Goal: Information Seeking & Learning: Learn about a topic

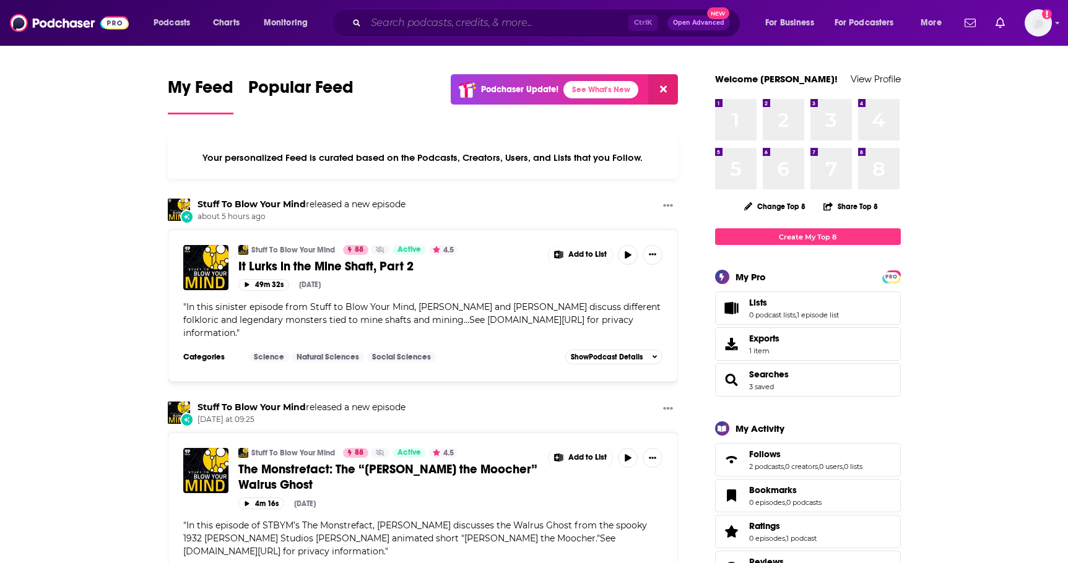
click at [444, 20] on input "Search podcasts, credits, & more..." at bounding box center [497, 23] width 262 height 20
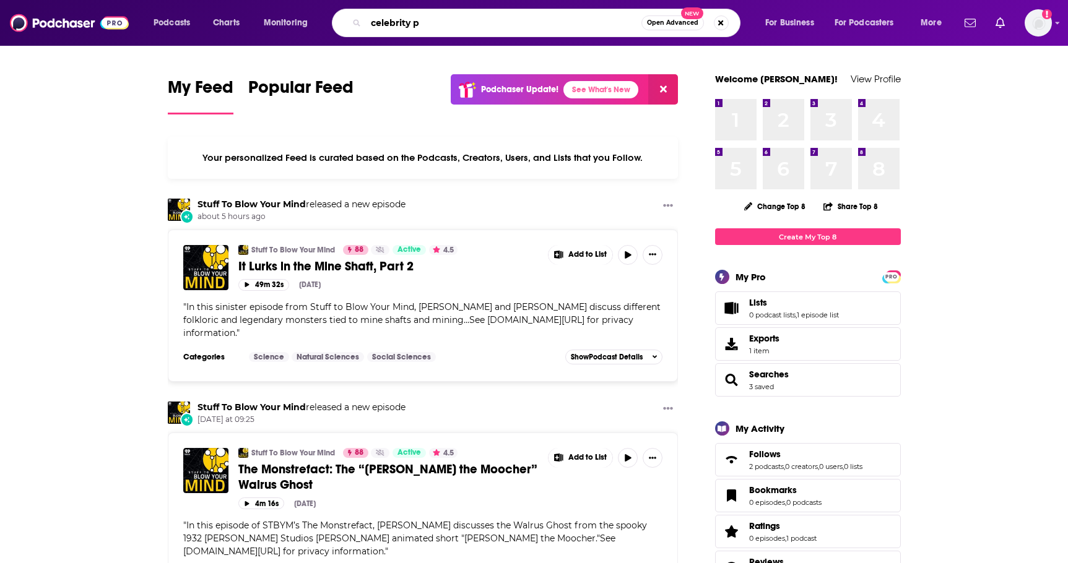
type input "celebrity po"
drag, startPoint x: 456, startPoint y: 26, endPoint x: 332, endPoint y: 24, distance: 123.8
click at [332, 24] on div "celebrity po Open Advanced New" at bounding box center [536, 23] width 409 height 28
type input "celebrity podcasts"
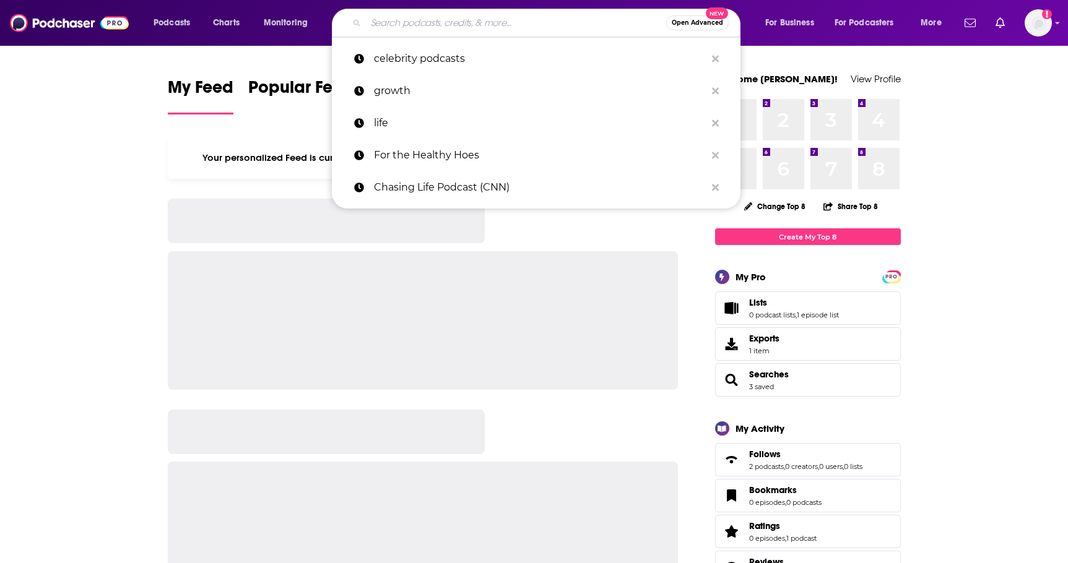
click at [392, 23] on input "Search podcasts, credits, & more..." at bounding box center [516, 23] width 300 height 20
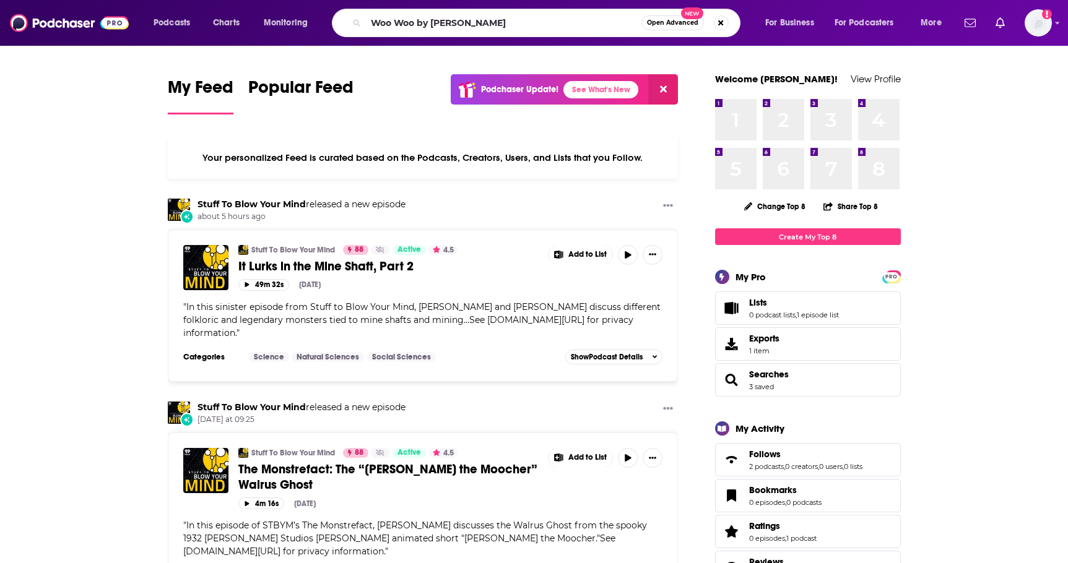
type input "Woo Woo by Rachael Dratch"
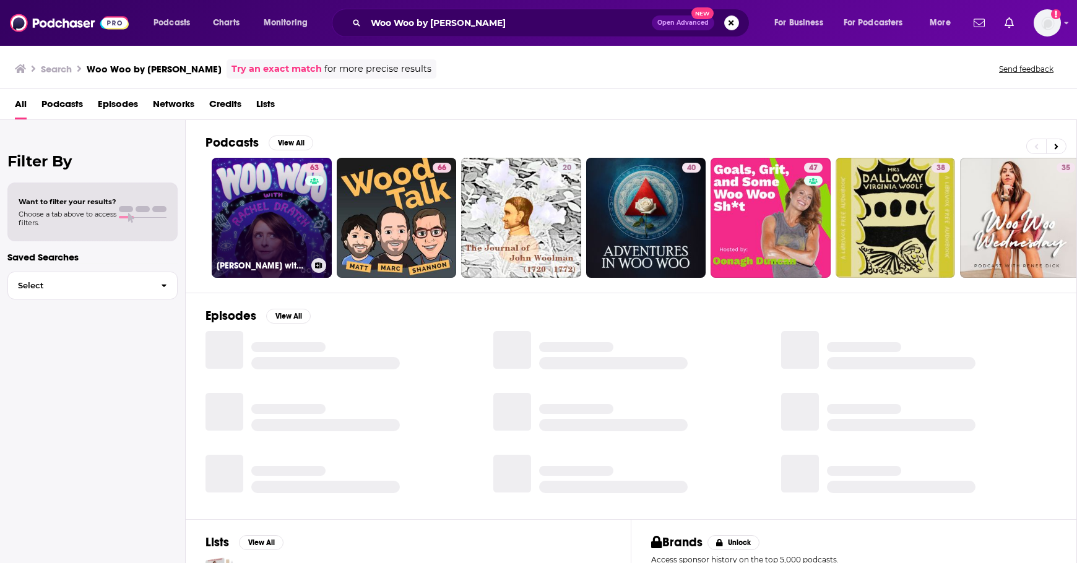
click at [303, 229] on link "63 Woo Woo with Rachel Dratch" at bounding box center [272, 218] width 120 height 120
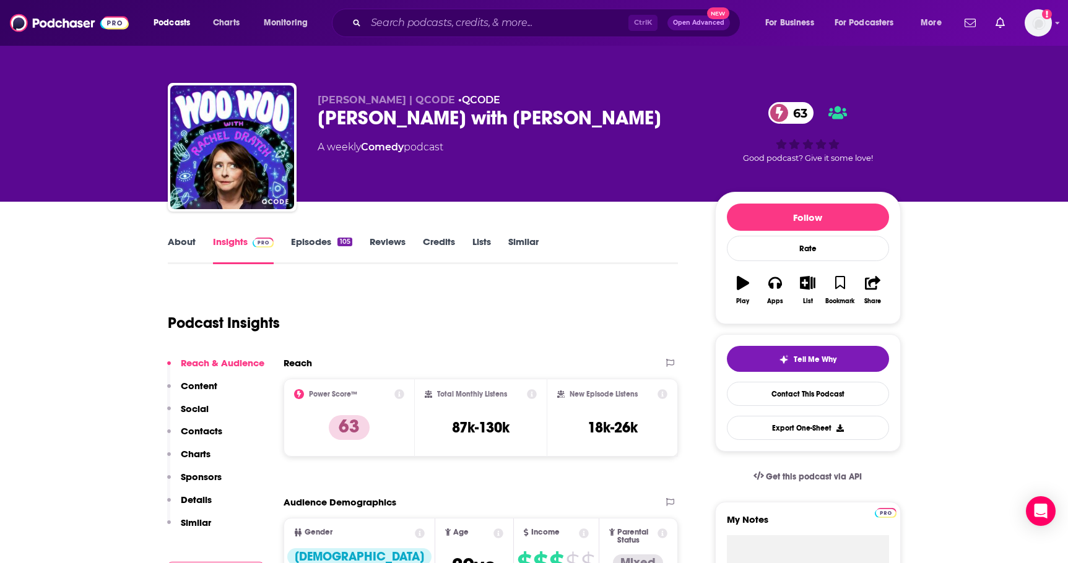
click at [505, 179] on div "Rachel Dratch | QCODE • QCODE Woo Woo with Rachel Dratch 63 A weekly Comedy pod…" at bounding box center [507, 143] width 378 height 99
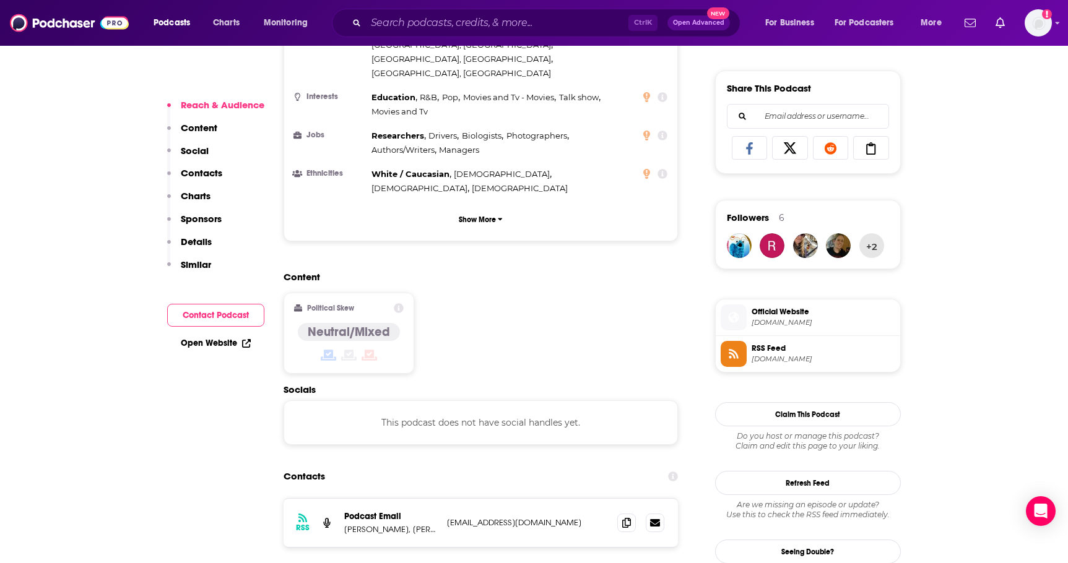
scroll to position [784, 0]
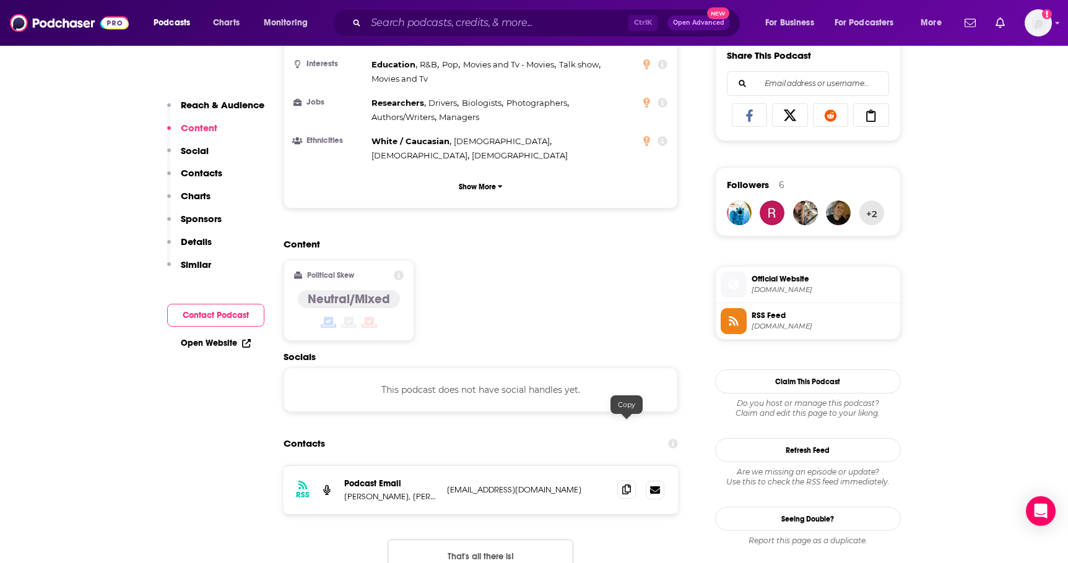
click at [626, 485] on icon at bounding box center [626, 490] width 9 height 10
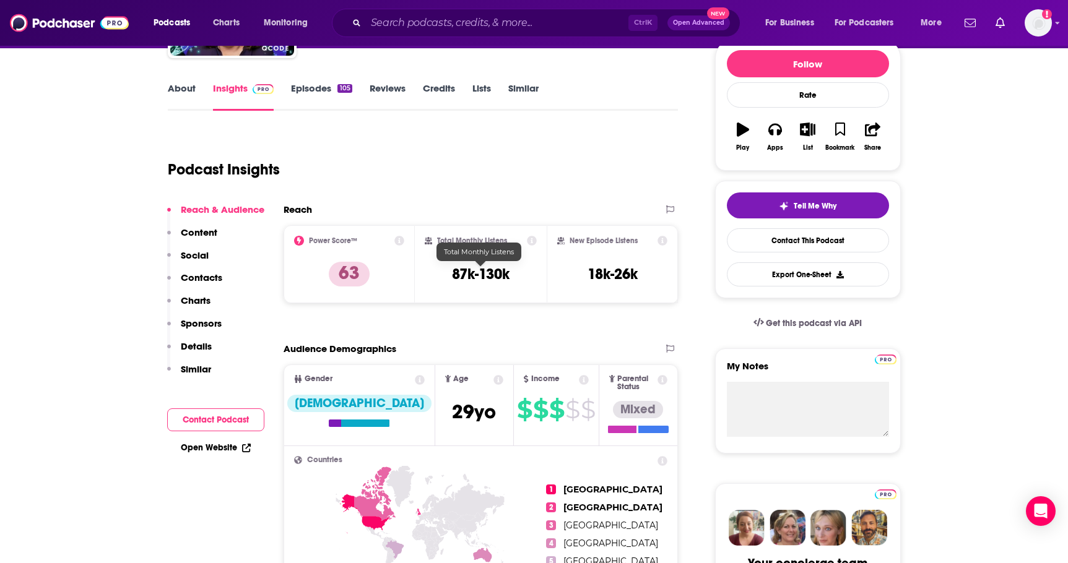
scroll to position [0, 0]
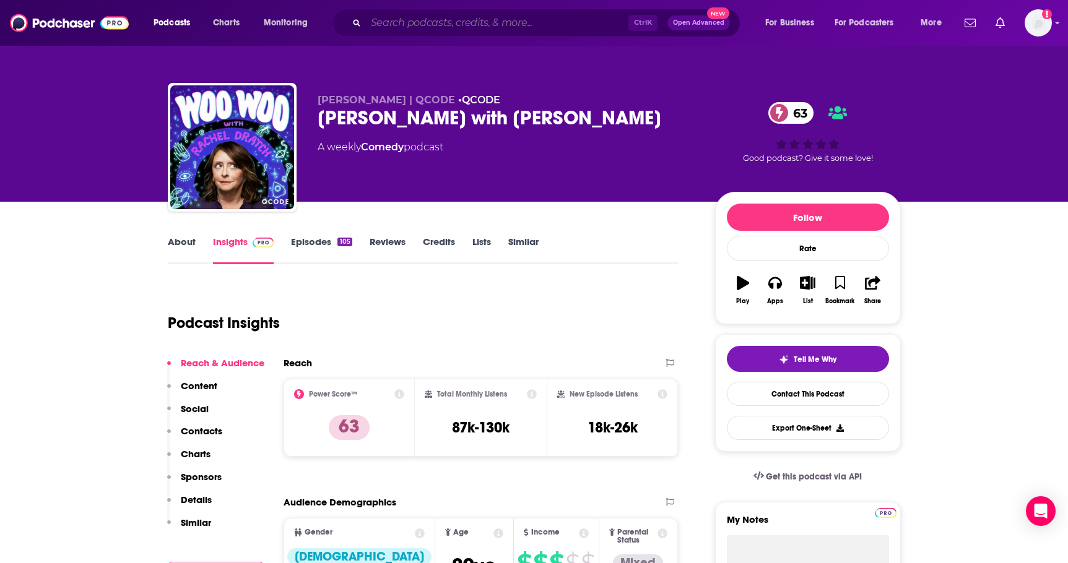
click at [441, 25] on input "Search podcasts, credits, & more..." at bounding box center [497, 23] width 262 height 20
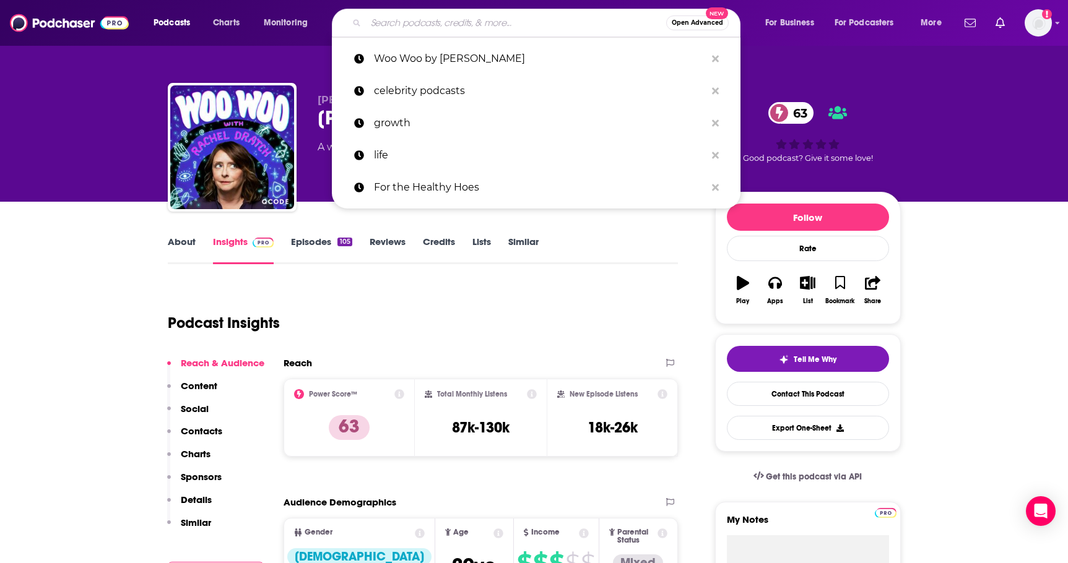
paste input "Lavar Burton"
type input "Lavar Burton"
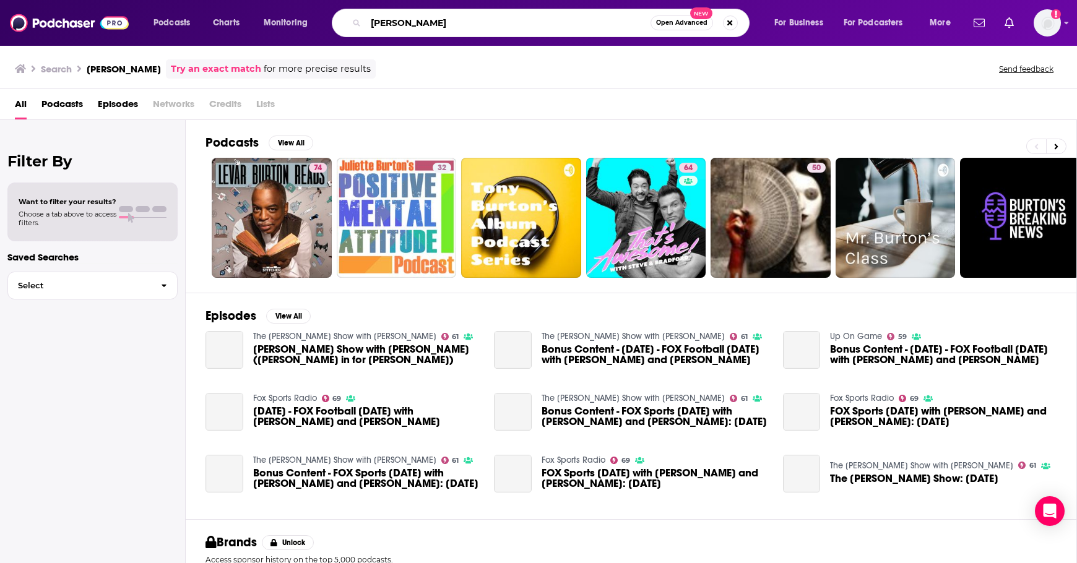
drag, startPoint x: 441, startPoint y: 23, endPoint x: 353, endPoint y: 12, distance: 89.2
click at [353, 12] on div "Lavar Burton Open Advanced New" at bounding box center [541, 23] width 418 height 28
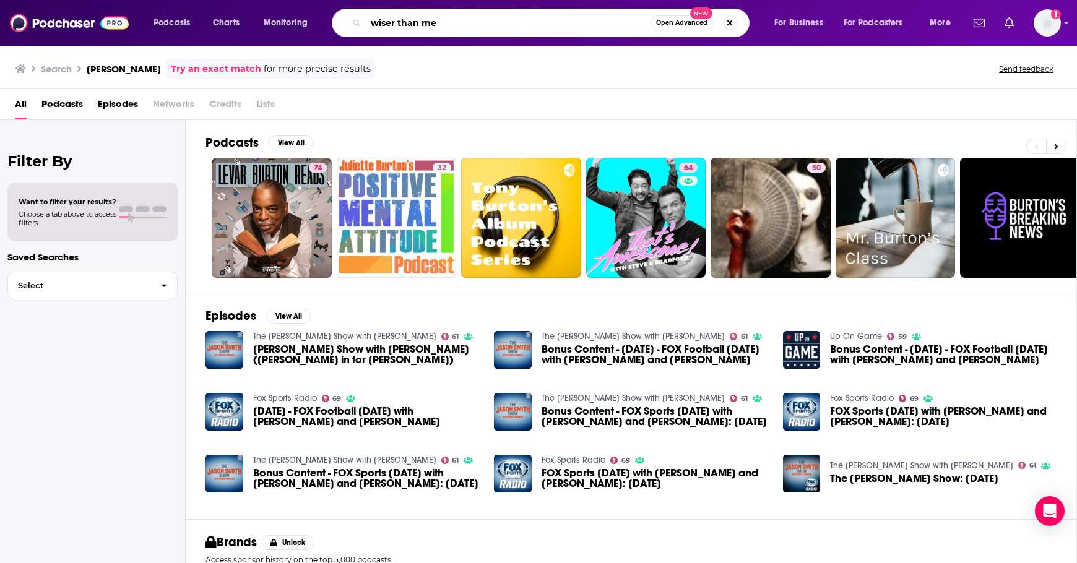
type input "wiser than me"
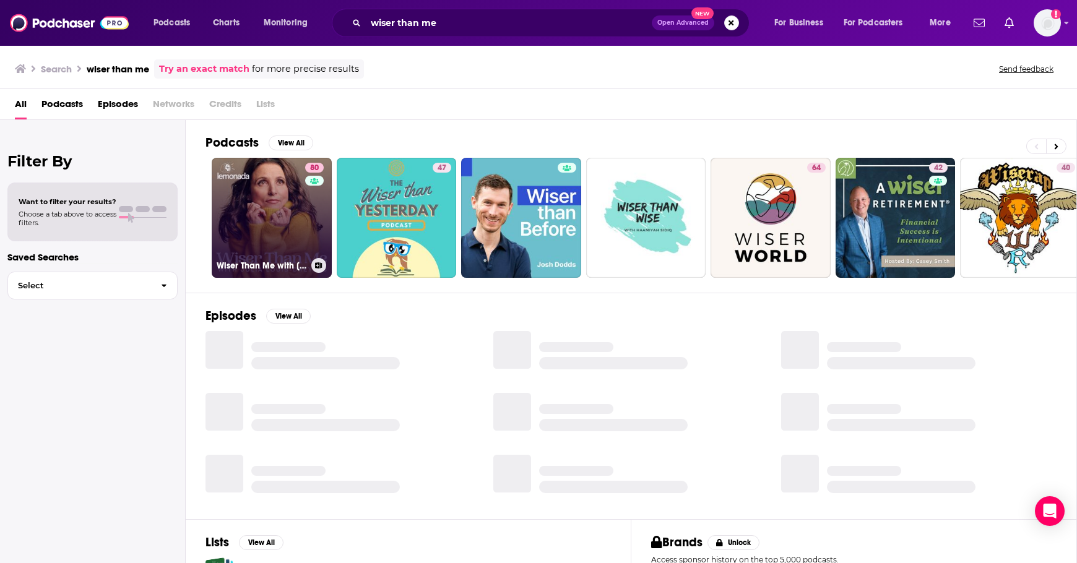
click at [308, 206] on div "80" at bounding box center [316, 210] width 22 height 95
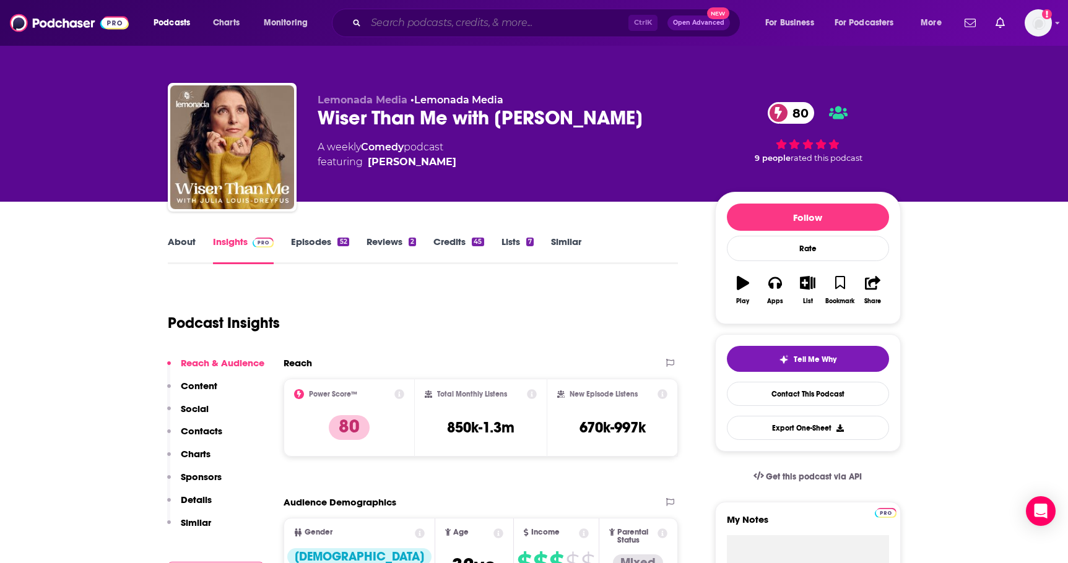
click at [475, 20] on input "Search podcasts, credits, & more..." at bounding box center [497, 23] width 262 height 20
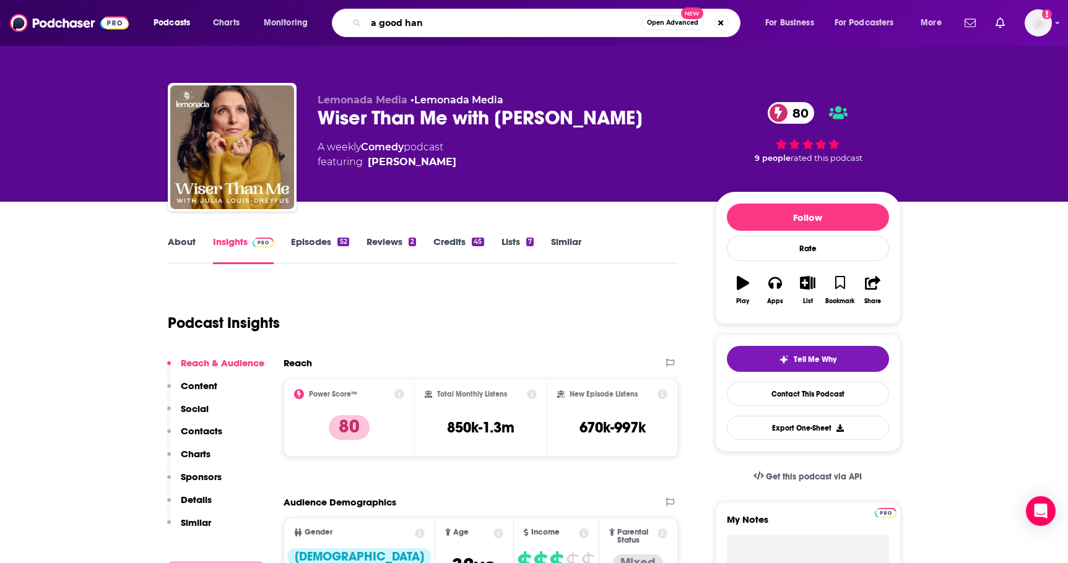
type input "a good hang"
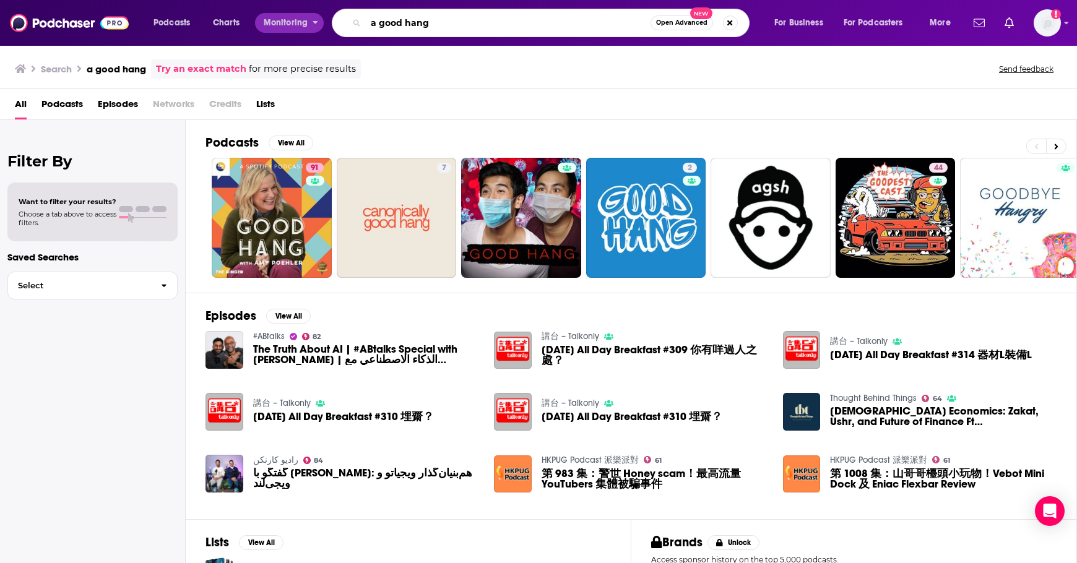
drag, startPoint x: 452, startPoint y: 21, endPoint x: 315, endPoint y: 21, distance: 136.8
click at [315, 21] on div "Podcasts Charts Monitoring a good hang Open Advanced New For Business For Podca…" at bounding box center [554, 23] width 818 height 28
paste input "David Tenant Does a Podcast"
type input "David Tenant Does a Podcast"
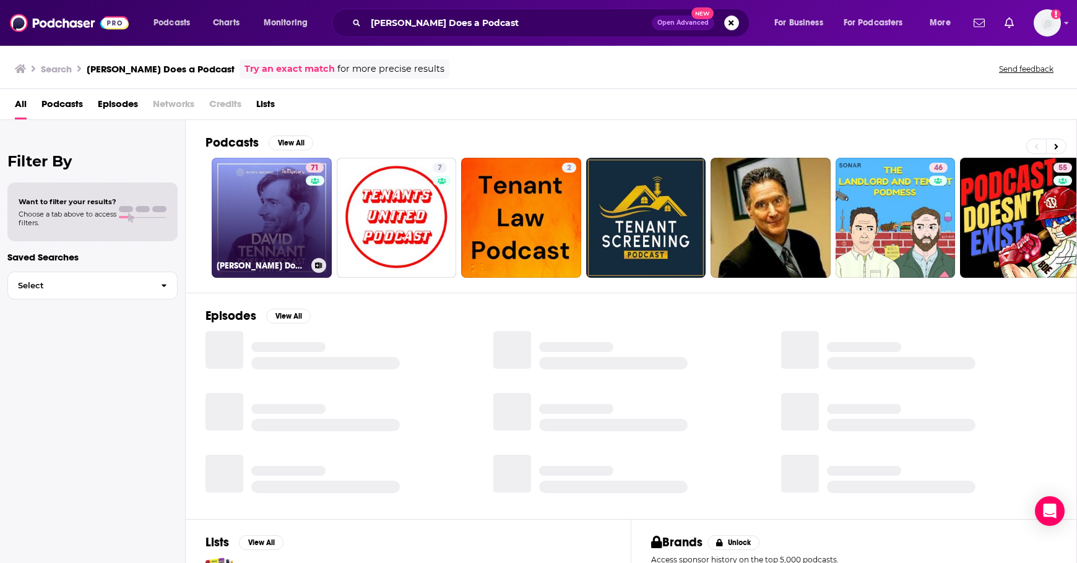
click at [242, 225] on link "71 David Tennant Does a Podcast With…" at bounding box center [272, 218] width 120 height 120
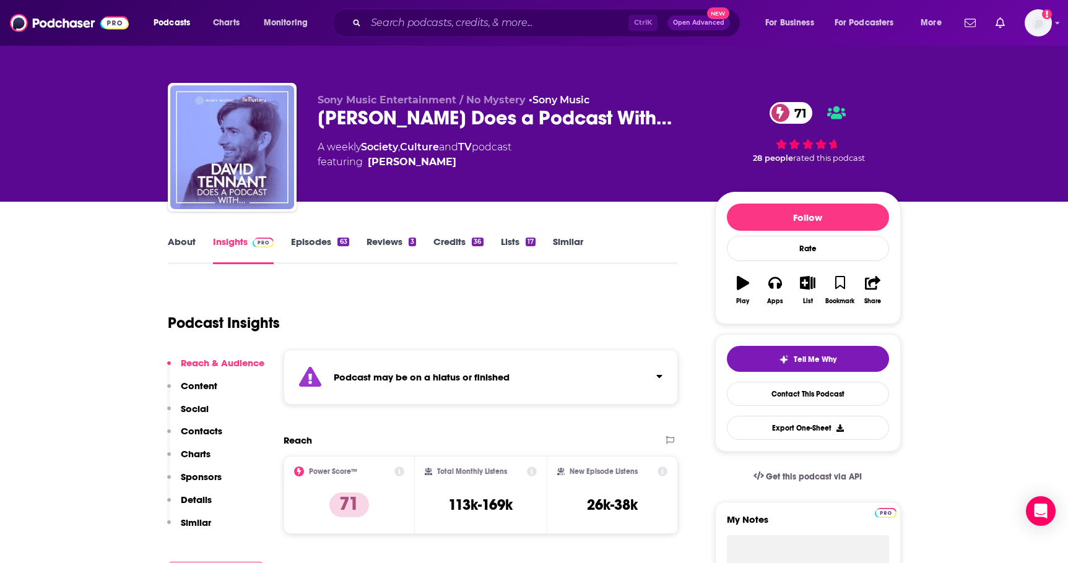
click at [455, 376] on strong "Podcast may be on a hiatus or finished" at bounding box center [422, 377] width 176 height 12
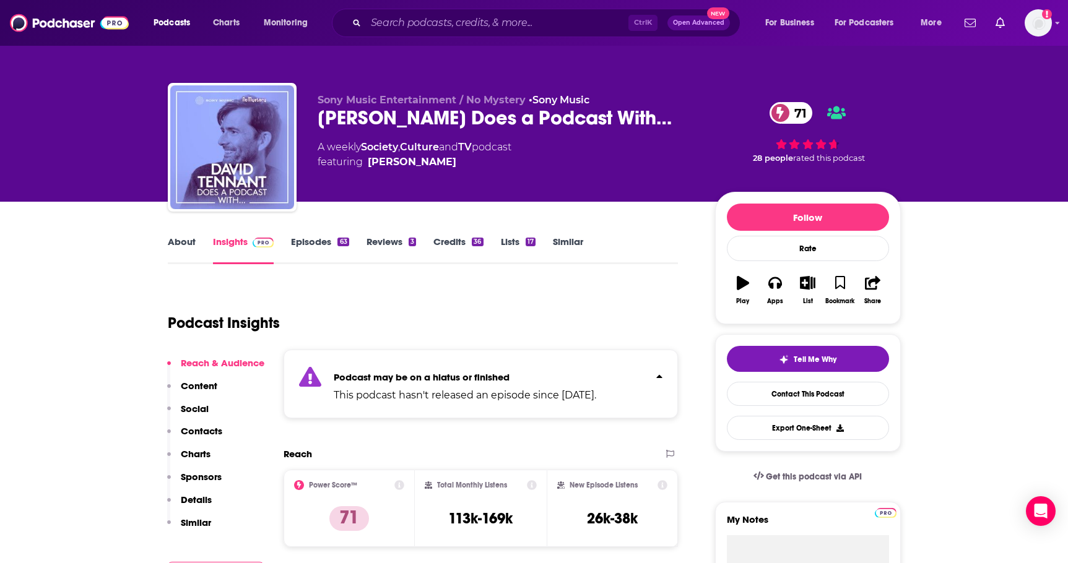
click at [455, 376] on strong "Podcast may be on a hiatus or finished" at bounding box center [422, 377] width 176 height 12
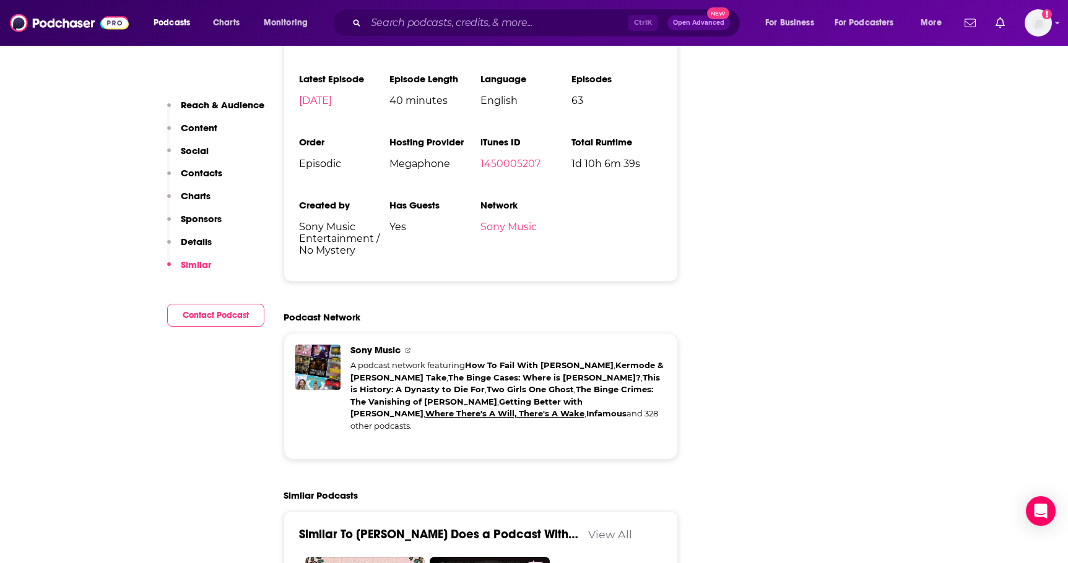
scroll to position [2641, 0]
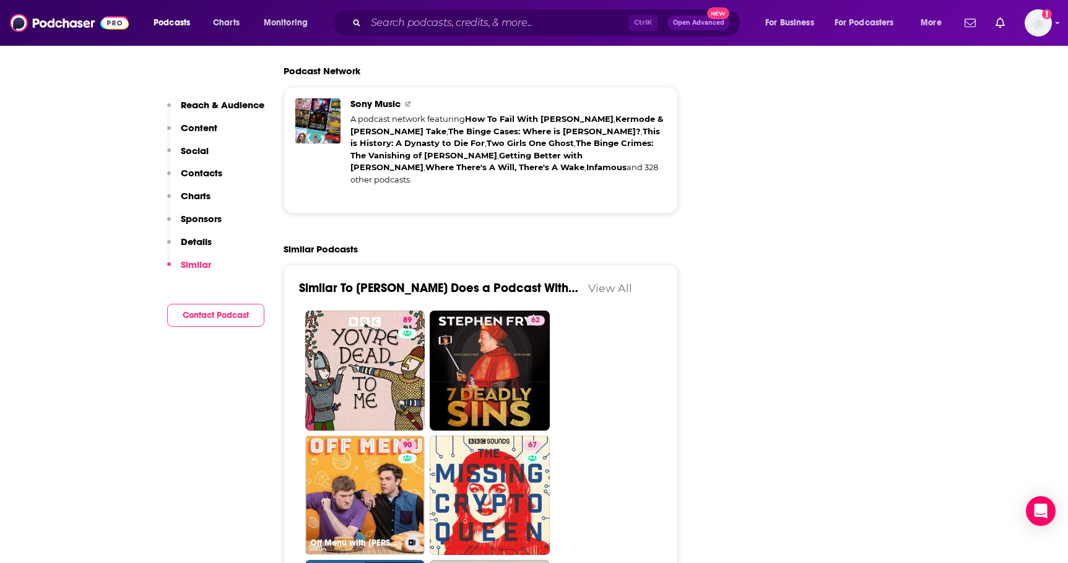
drag, startPoint x: 361, startPoint y: 392, endPoint x: 697, endPoint y: 363, distance: 337.4
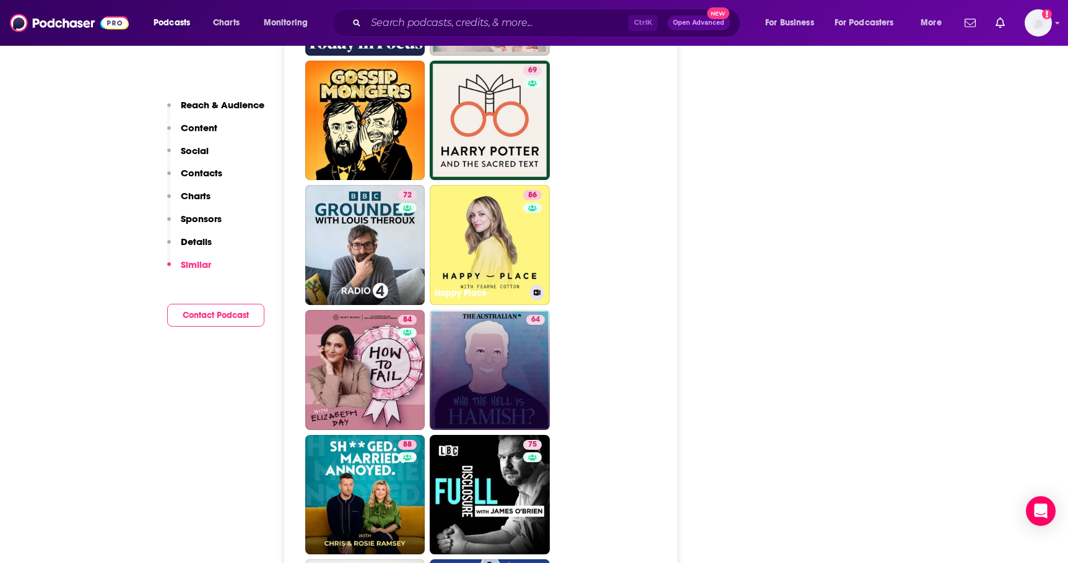
scroll to position [3301, 0]
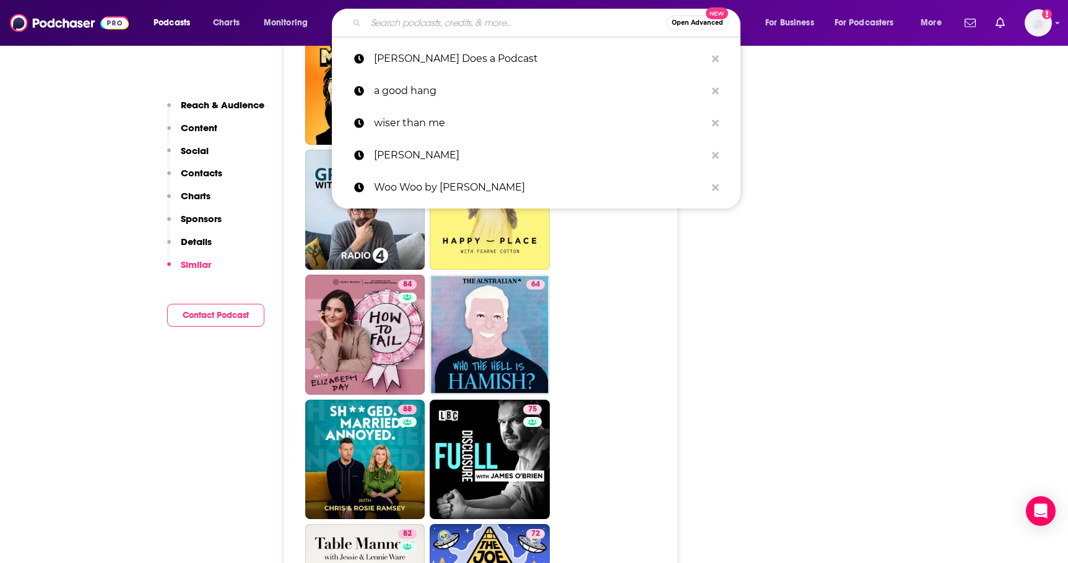
click at [381, 28] on input "Search podcasts, credits, & more..." at bounding box center [516, 23] width 300 height 20
paste input "Where Everybody Knows Your Name"
type input "Where Everybody Knows Your Name"
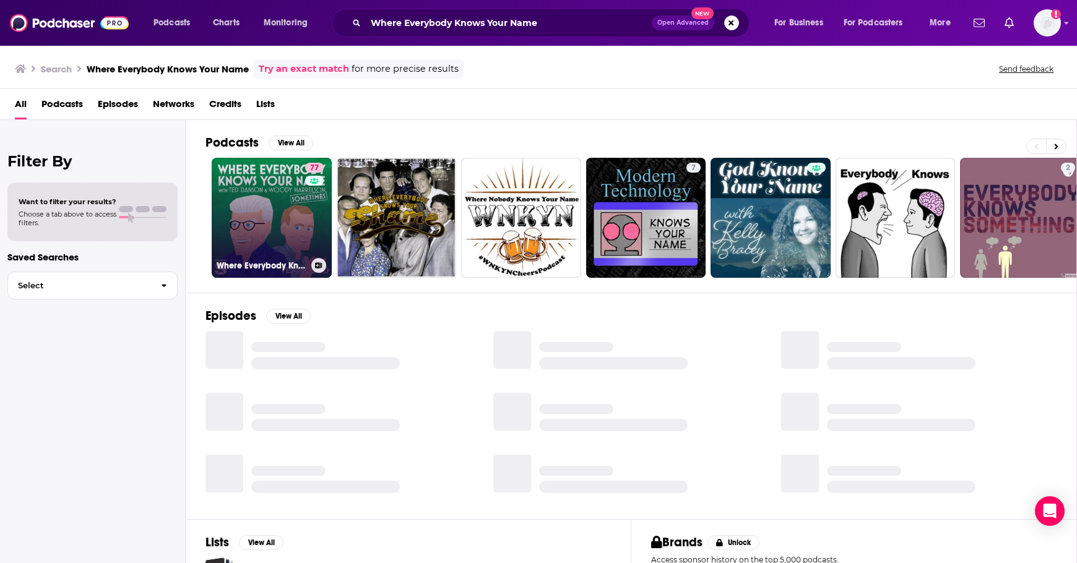
click at [246, 207] on link "77 Where Everybody Knows Your Name with Ted Danson and Woody Harrelson (sometim…" at bounding box center [272, 218] width 120 height 120
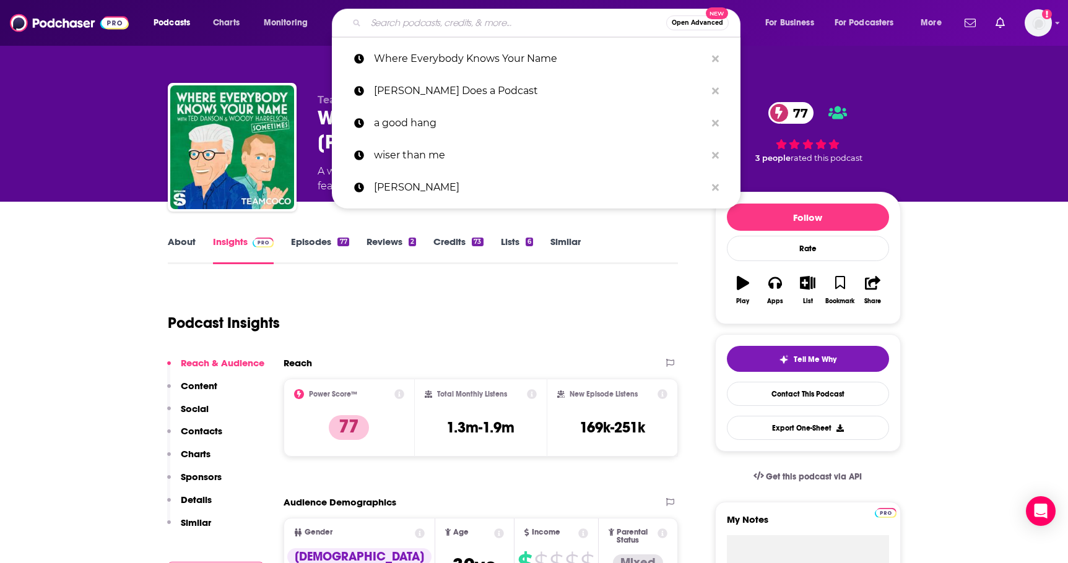
click at [478, 32] on input "Search podcasts, credits, & more..." at bounding box center [516, 23] width 300 height 20
paste input "We’re Here to Help"
type input "We’re Here to Help"
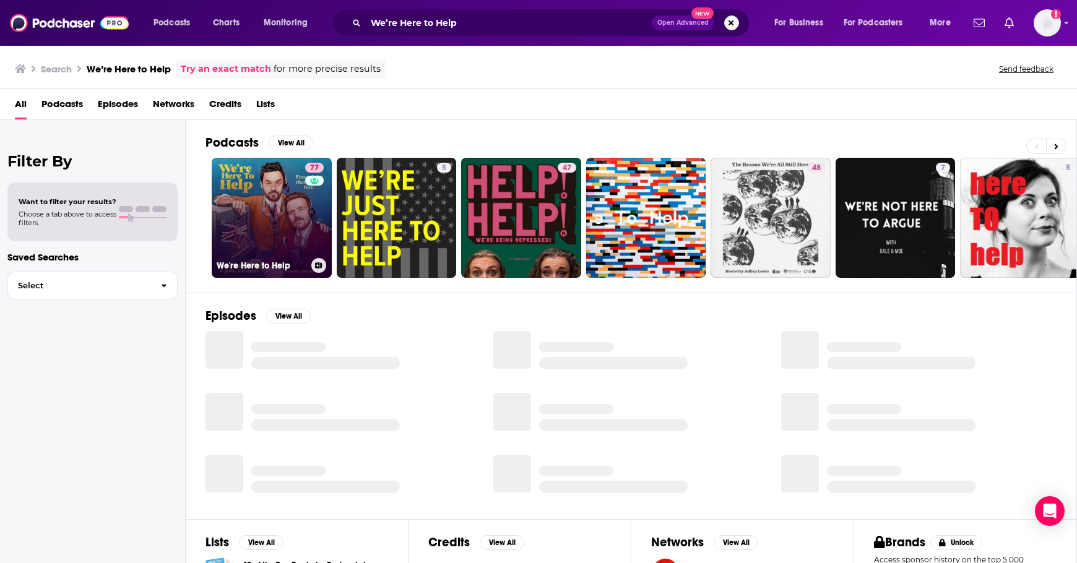
click at [281, 210] on link "77 We're Here to Help" at bounding box center [272, 218] width 120 height 120
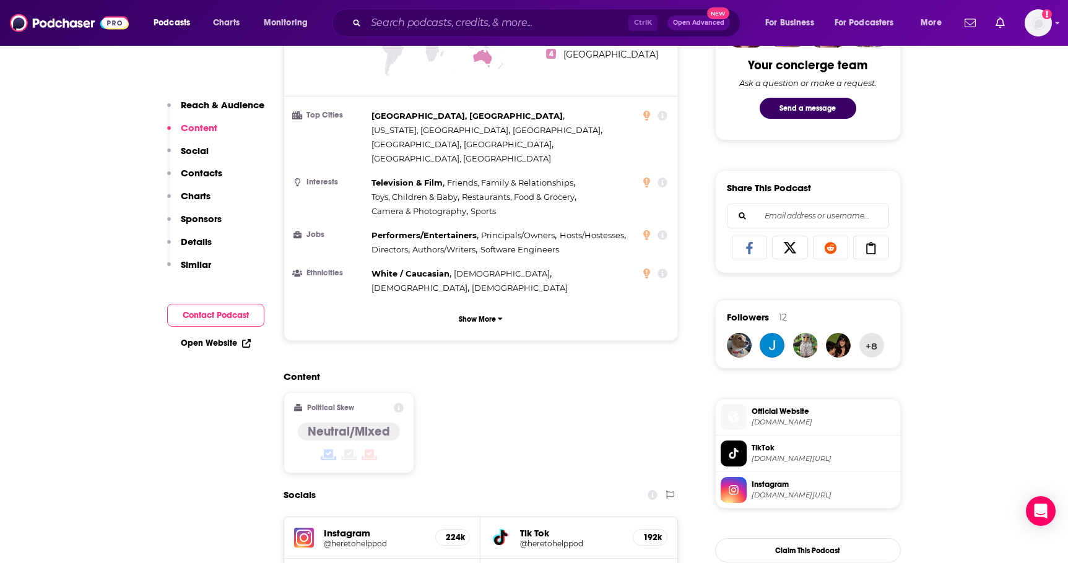
scroll to position [867, 0]
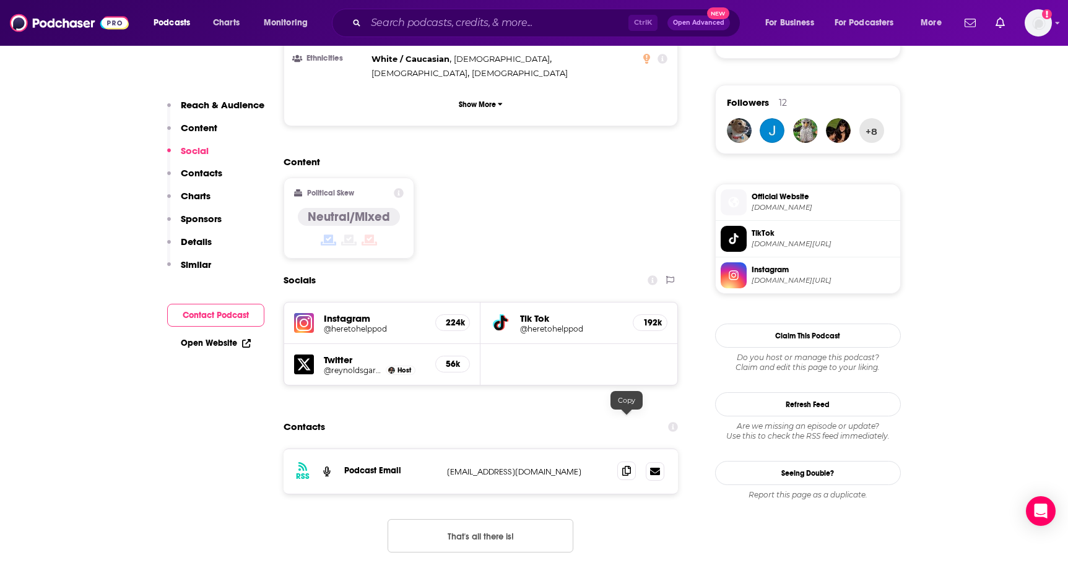
click at [628, 466] on icon at bounding box center [626, 471] width 9 height 10
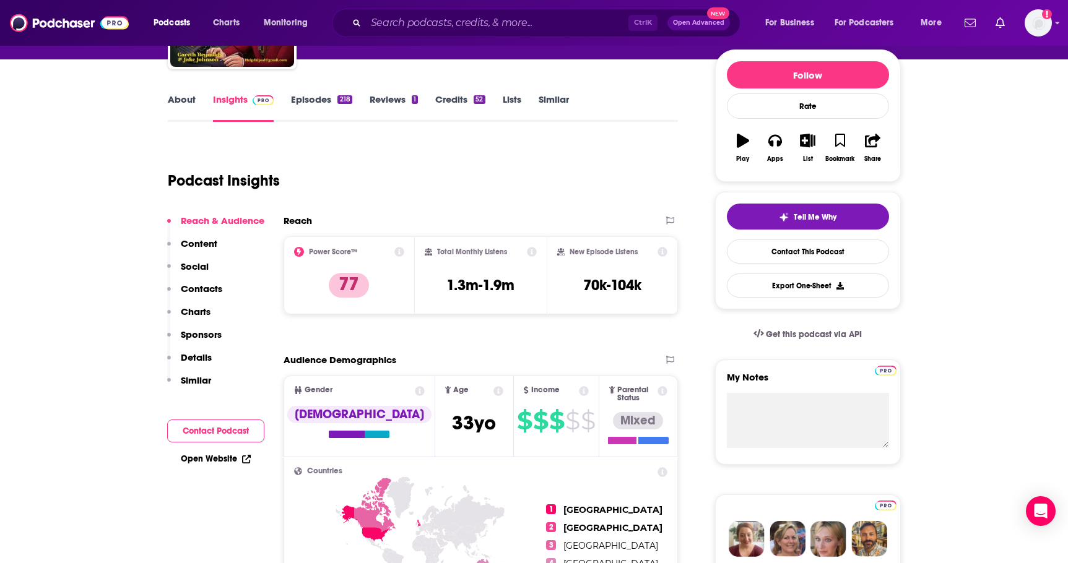
scroll to position [0, 0]
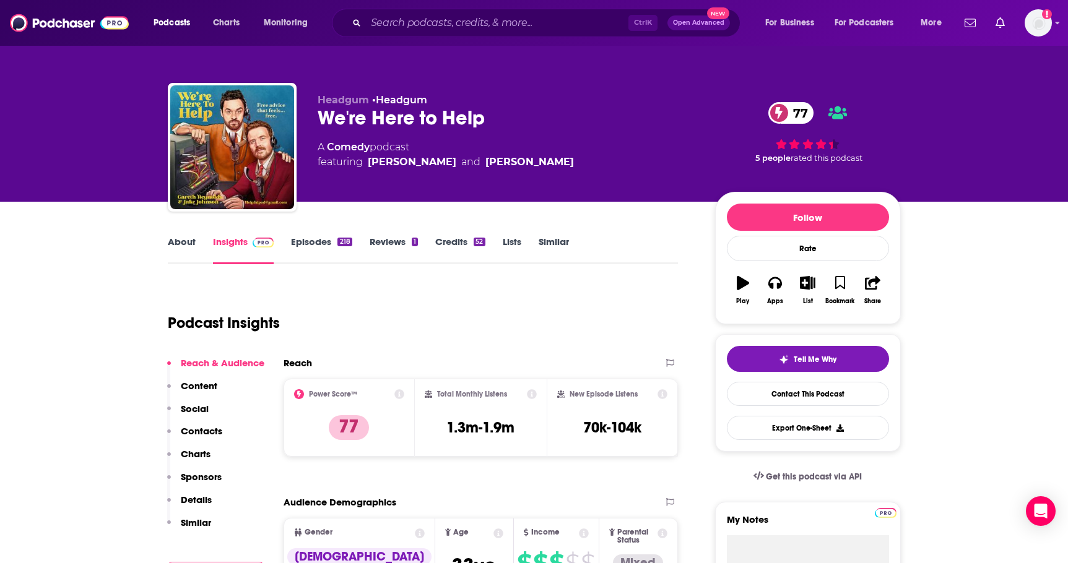
drag, startPoint x: 466, startPoint y: 161, endPoint x: 579, endPoint y: 161, distance: 112.7
click at [579, 161] on div "A Comedy podcast featuring Jake Johnson and Gareth Reynolds" at bounding box center [507, 155] width 378 height 30
copy div "Gareth Reynolds"
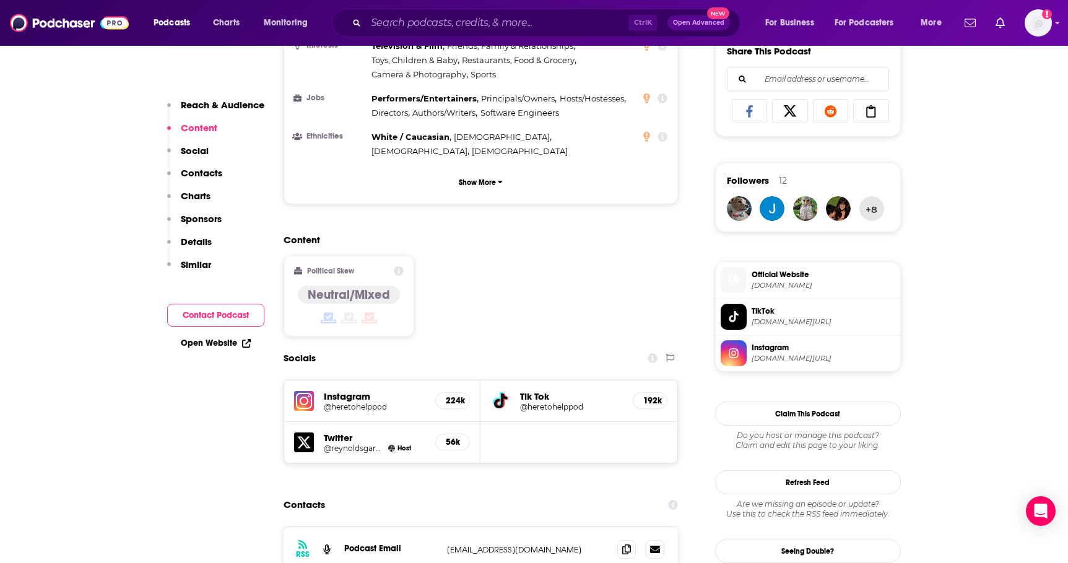
scroll to position [825, 0]
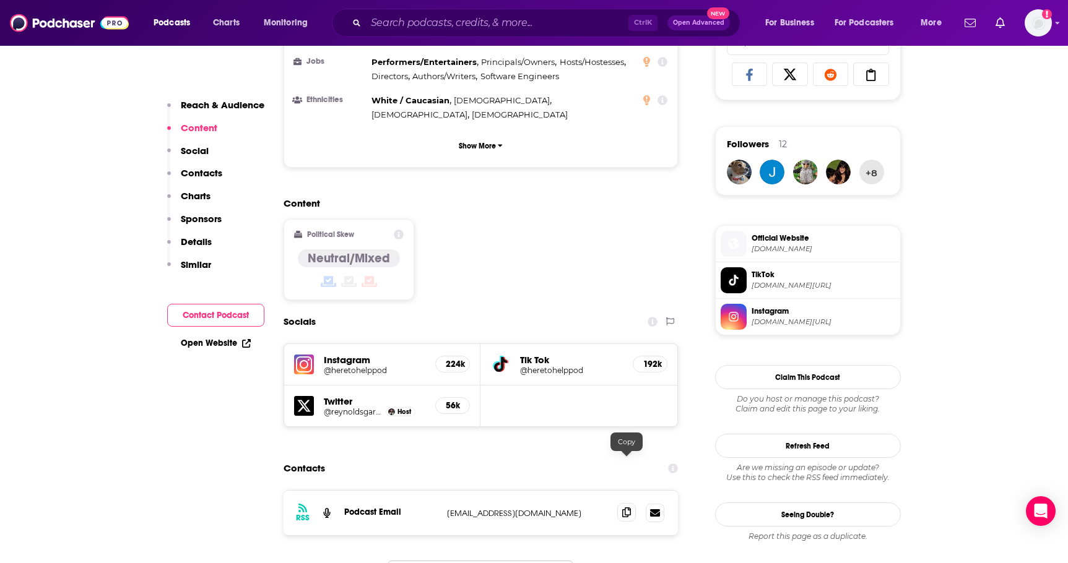
click at [630, 508] on icon at bounding box center [626, 513] width 9 height 10
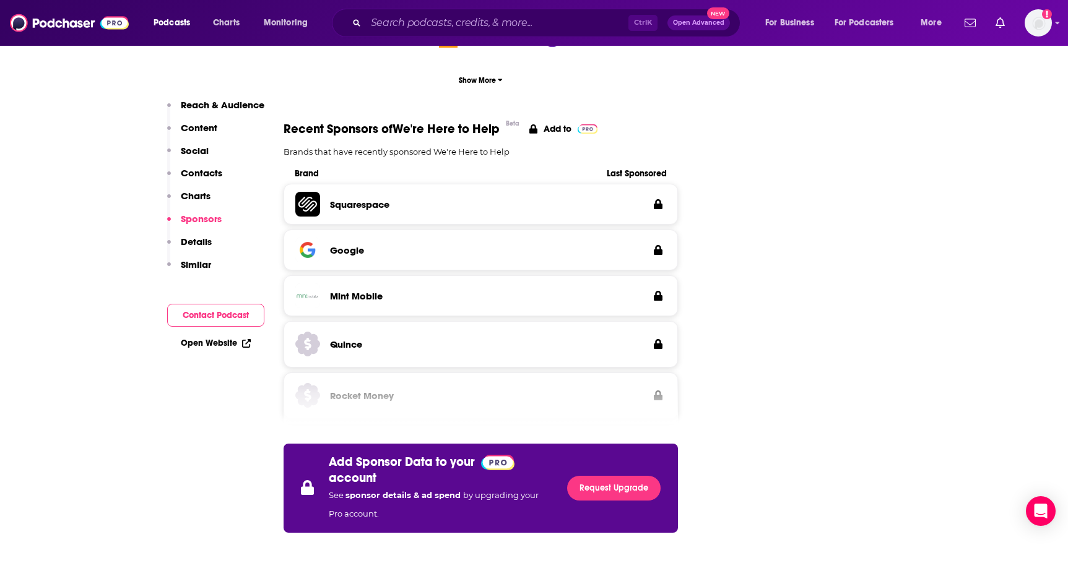
scroll to position [1651, 0]
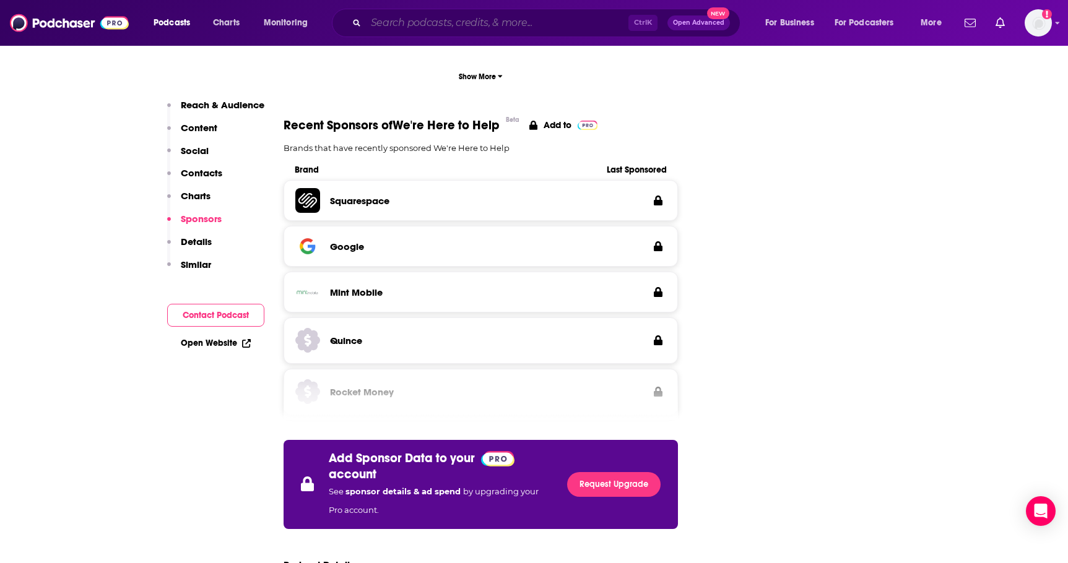
click at [428, 20] on input "Search podcasts, credits, & more..." at bounding box center [497, 23] width 262 height 20
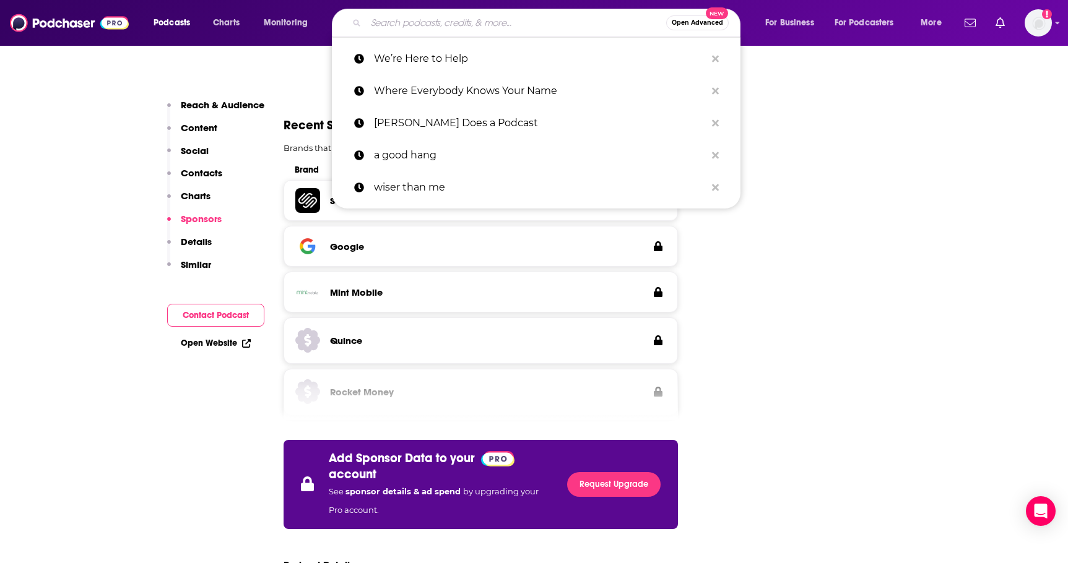
paste input "Omnibus"
type input "Omnibus"
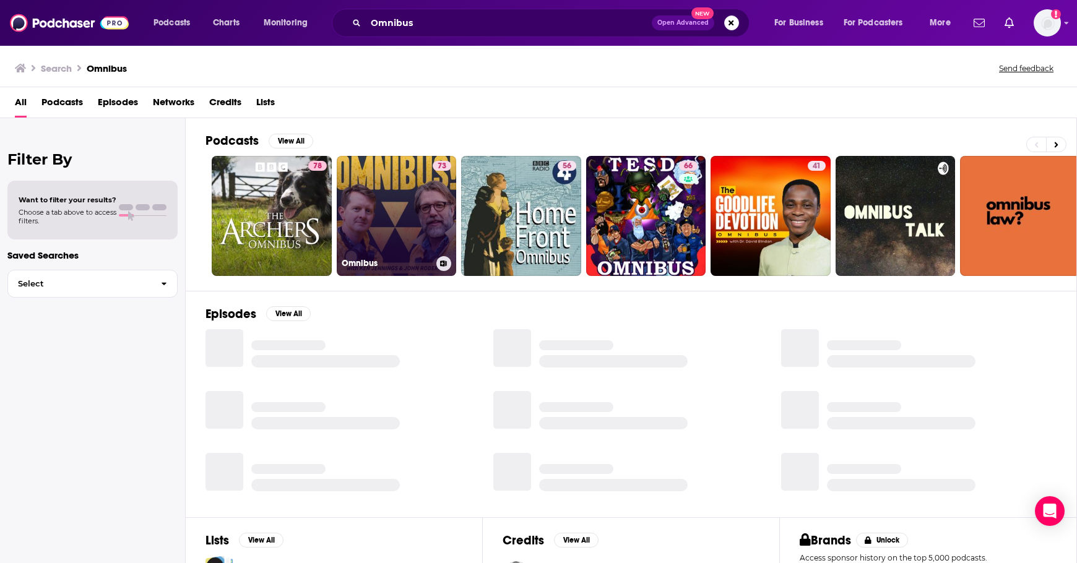
click at [404, 217] on link "73 Omnibus" at bounding box center [397, 216] width 120 height 120
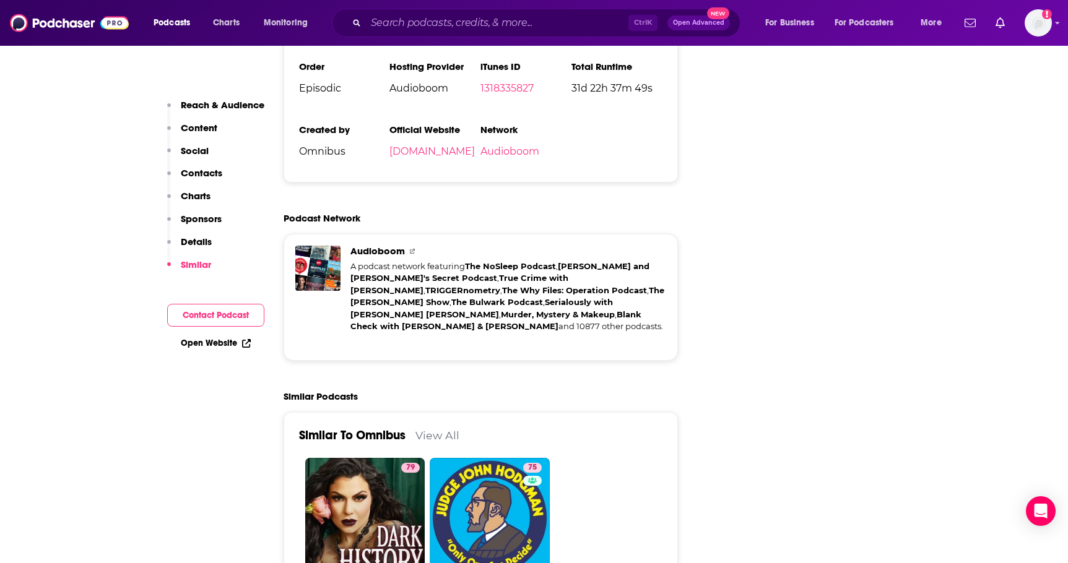
scroll to position [2518, 0]
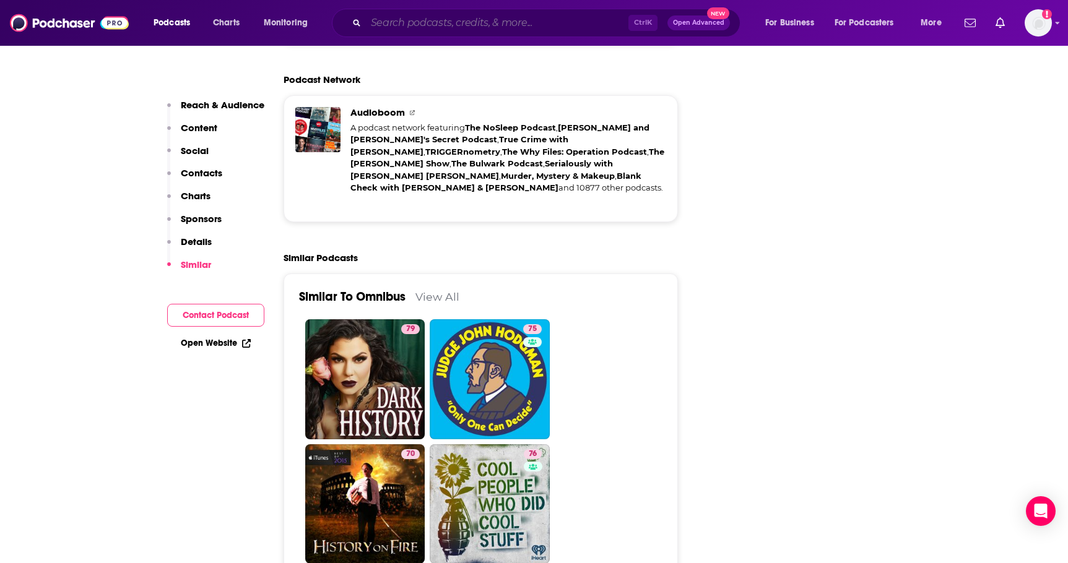
click at [461, 29] on input "Search podcasts, credits, & more..." at bounding box center [497, 23] width 262 height 20
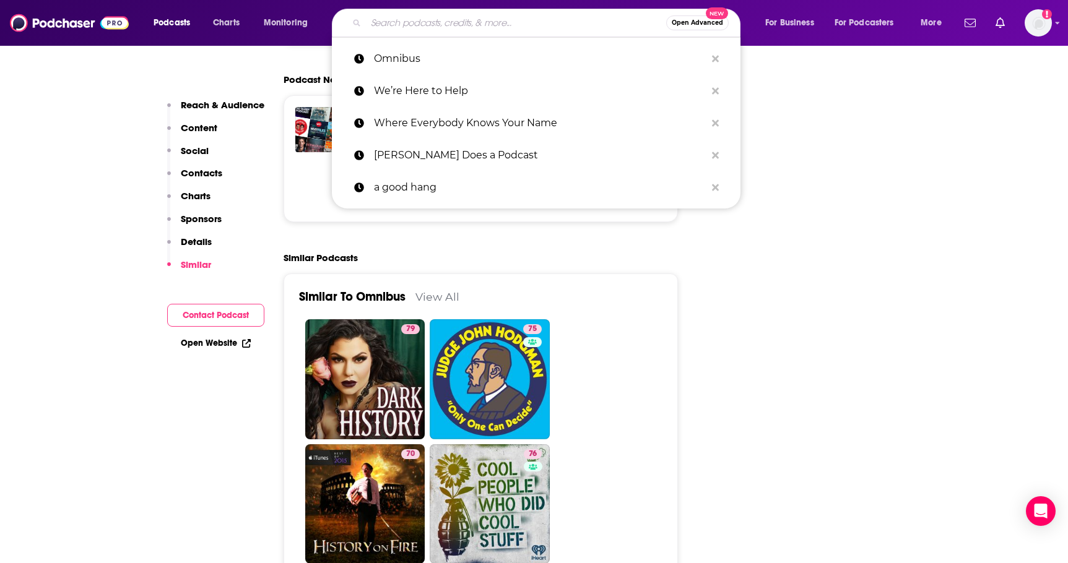
paste input "The Weekly Show"
type input "The Weekly Show"
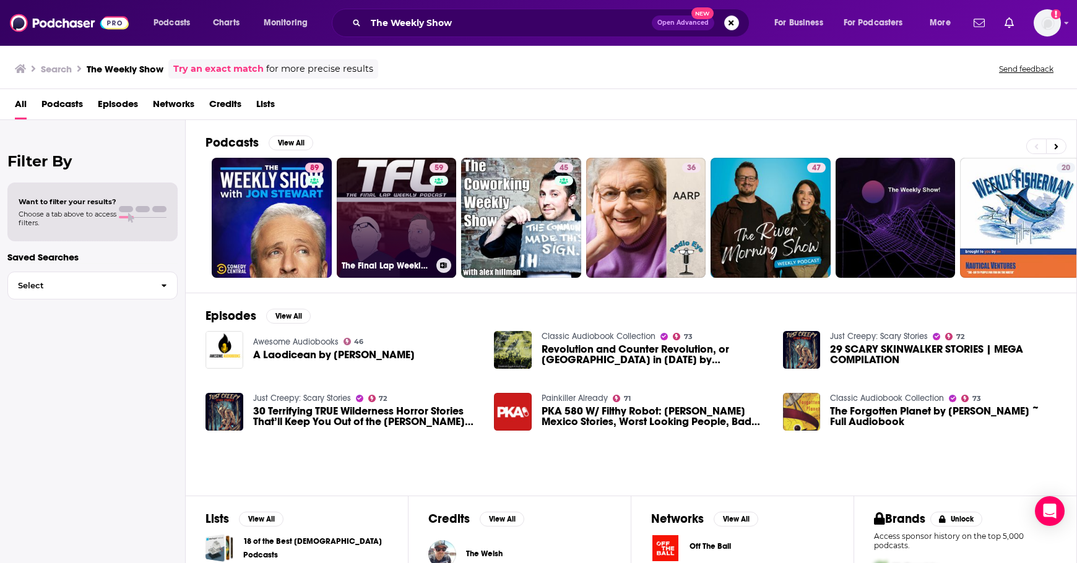
click at [388, 230] on link "59 The Final Lap Weekly - NASCAR Talk Show" at bounding box center [397, 218] width 120 height 120
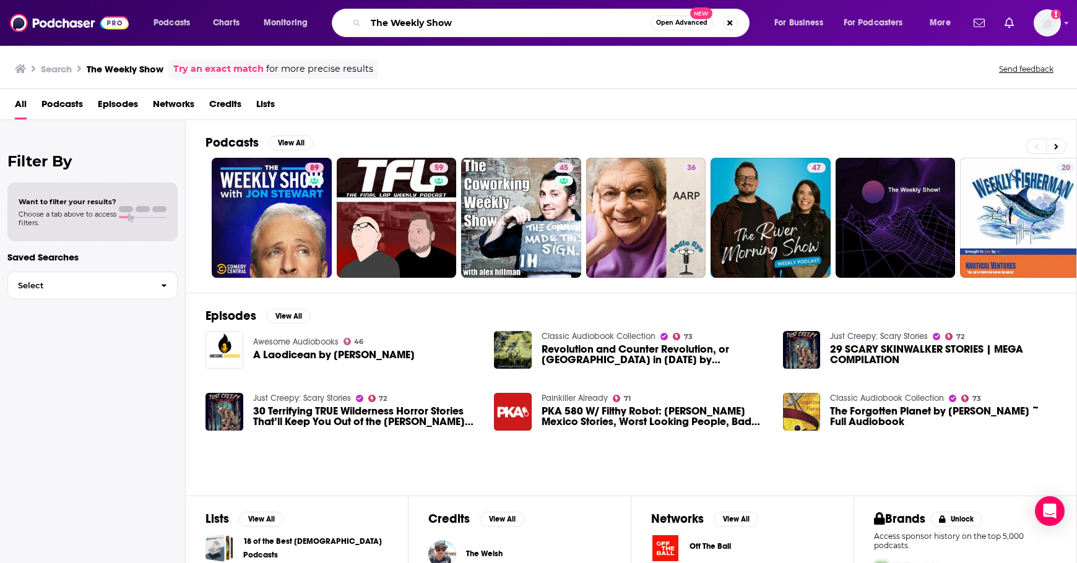
drag, startPoint x: 342, startPoint y: 3, endPoint x: 309, endPoint y: -1, distance: 33.6
click at [309, 0] on html "Podcasts Charts Monitoring The Weekly Show Open Advanced New For Business For P…" at bounding box center [538, 281] width 1077 height 563
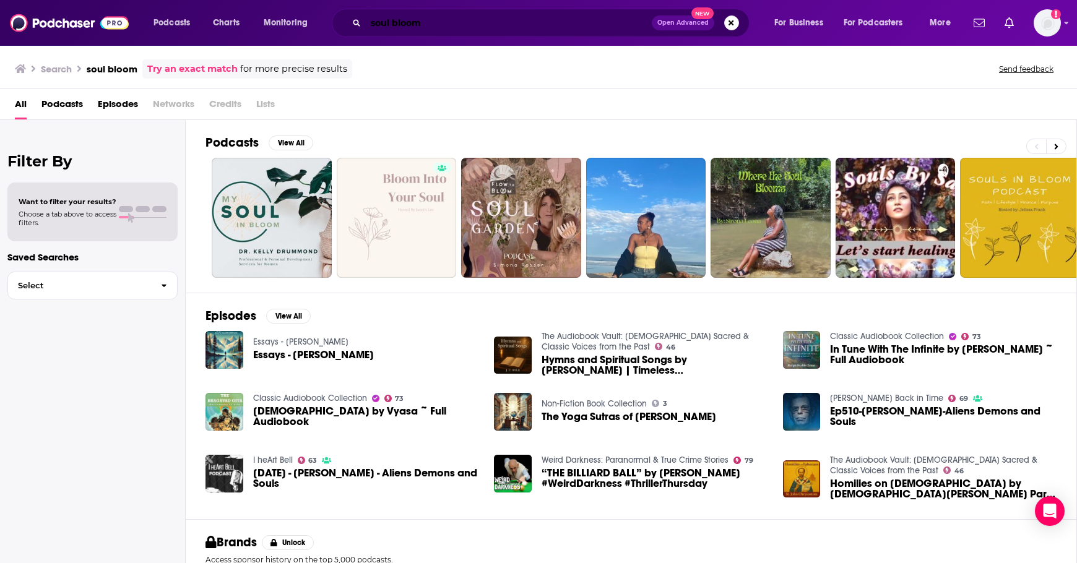
click at [399, 22] on input "soul bloom" at bounding box center [509, 23] width 286 height 20
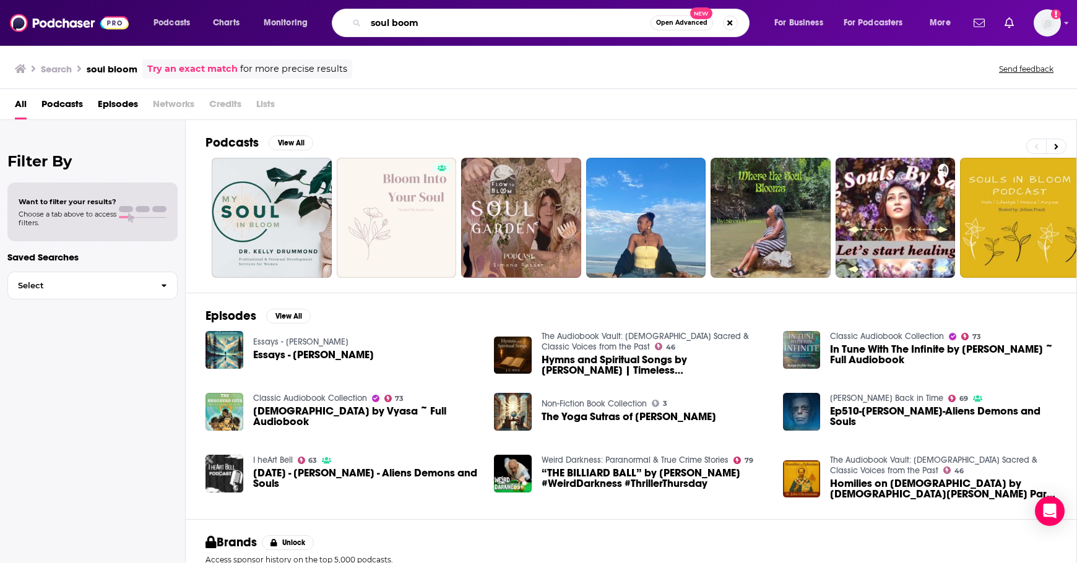
type input "soul boom"
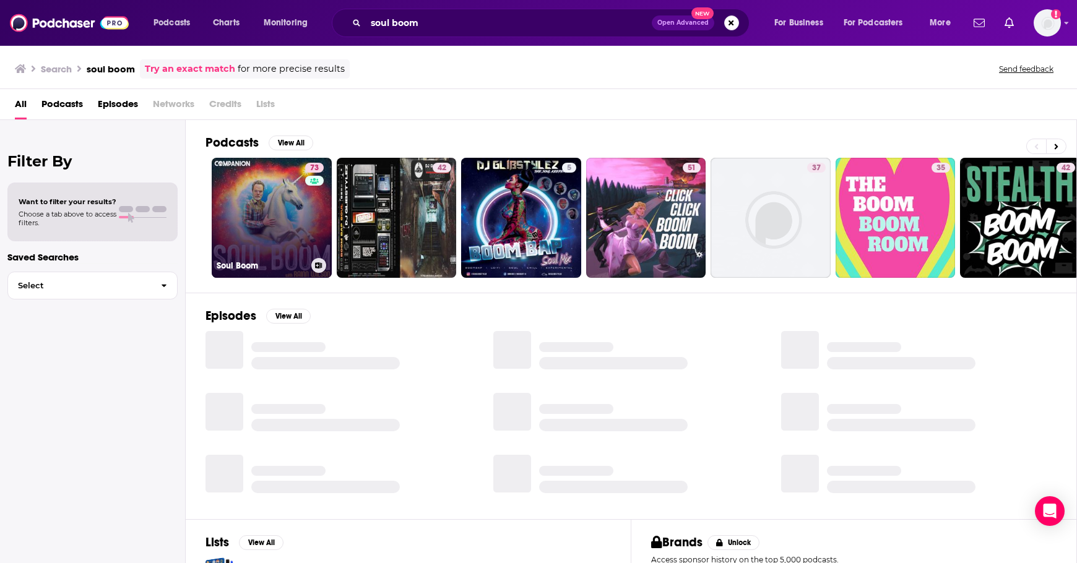
click at [275, 217] on link "73 Soul Boom" at bounding box center [272, 218] width 120 height 120
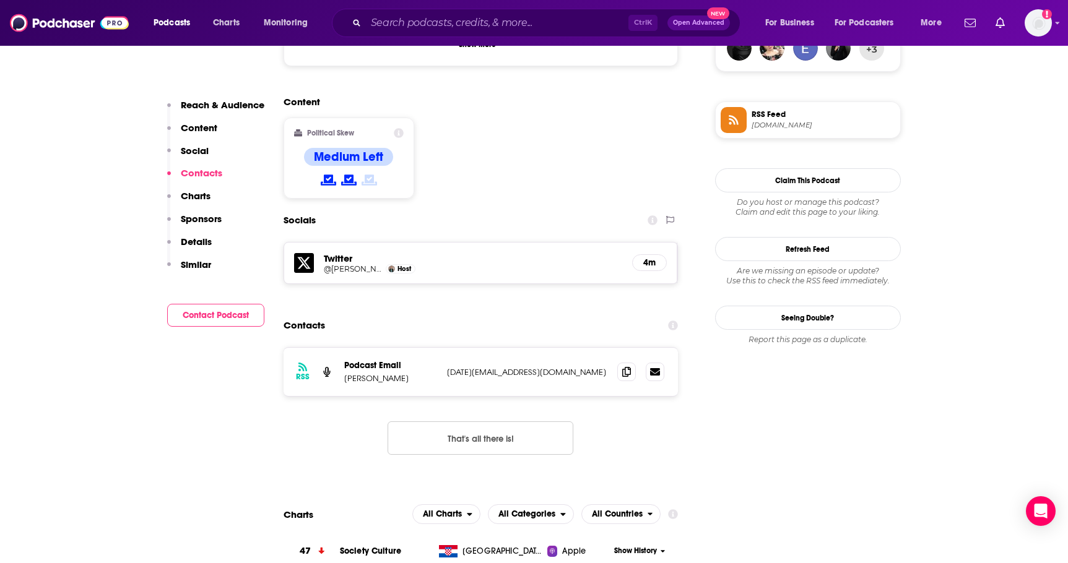
scroll to position [1073, 0]
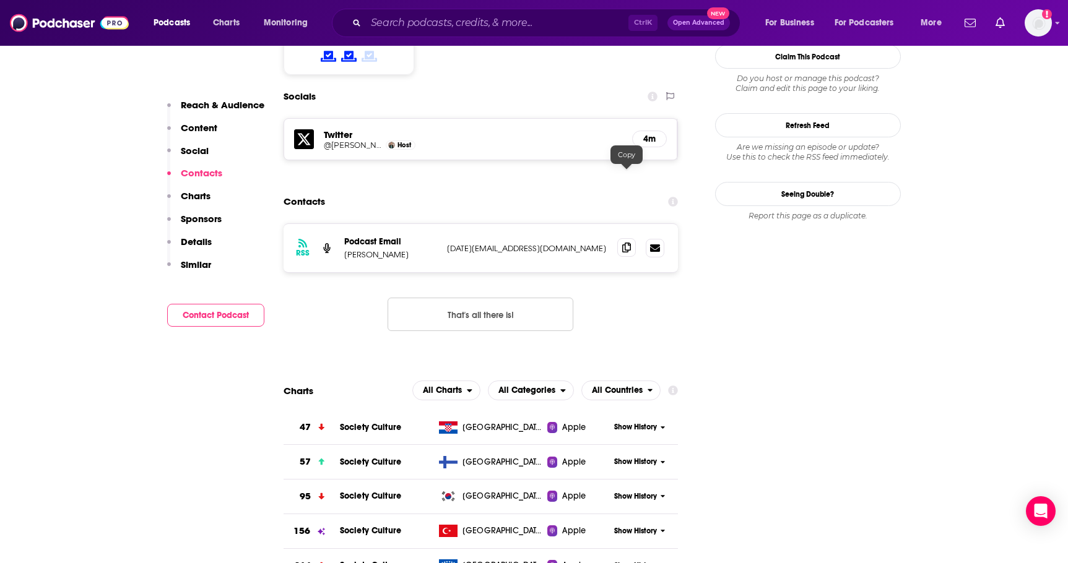
click at [628, 243] on icon at bounding box center [626, 248] width 9 height 10
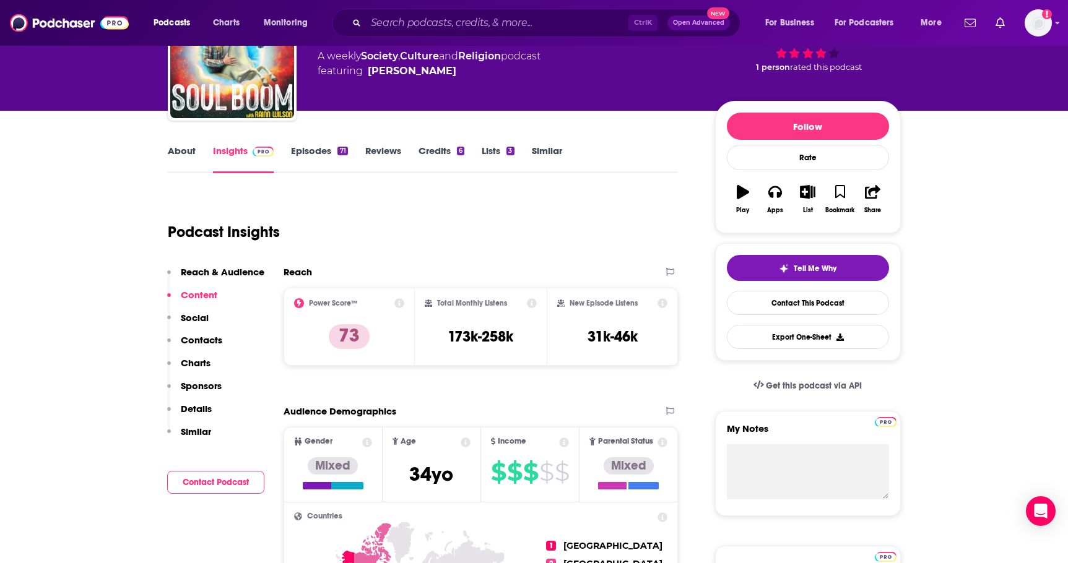
scroll to position [82, 0]
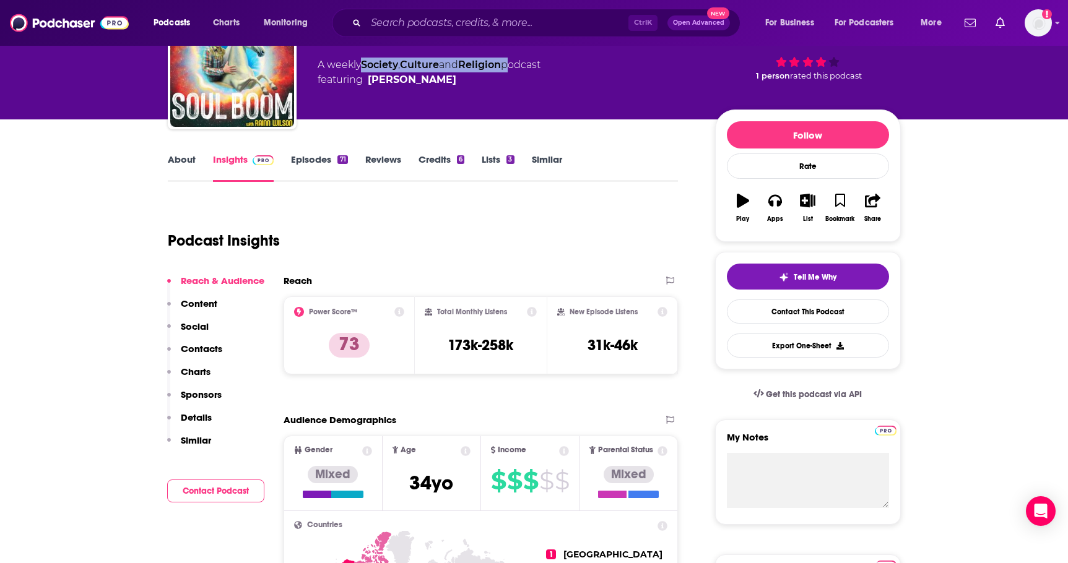
drag, startPoint x: 513, startPoint y: 58, endPoint x: 362, endPoint y: 65, distance: 150.6
click at [362, 65] on div "A weekly Society , Culture and Religion podcast featuring Rainn Wilson" at bounding box center [429, 73] width 223 height 30
copy div "Society , Culture and Religion"
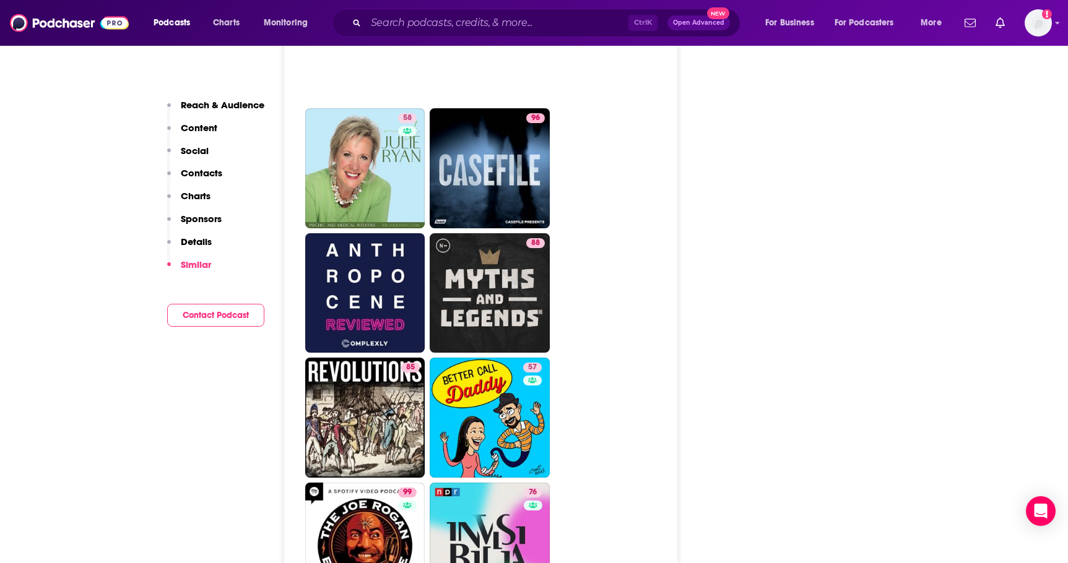
scroll to position [4663, 0]
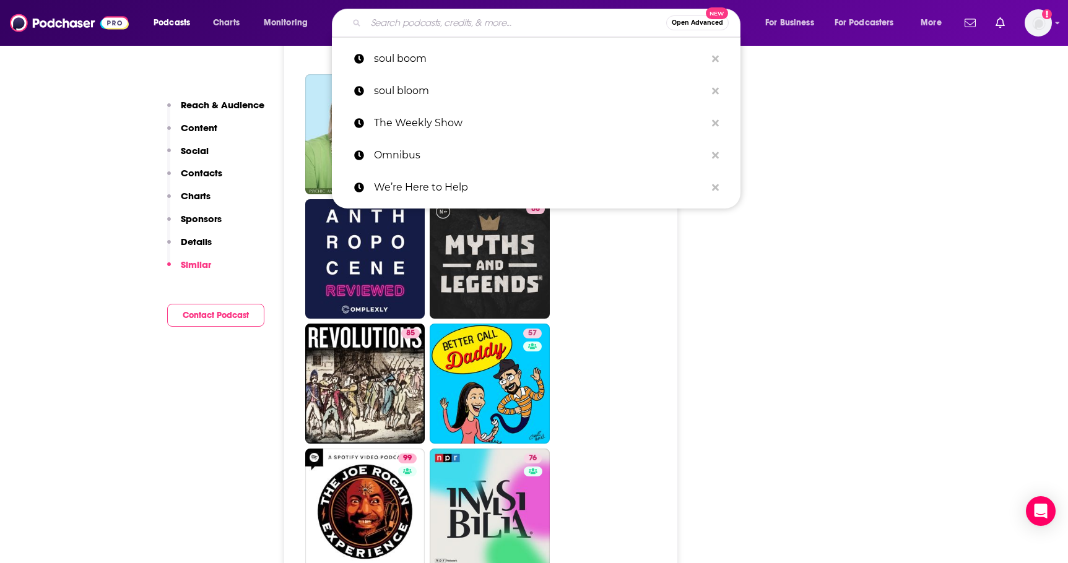
click at [431, 19] on input "Search podcasts, credits, & more..." at bounding box center [516, 23] width 300 height 20
paste input "Jay Mohr"
type input "Jay Mohr"
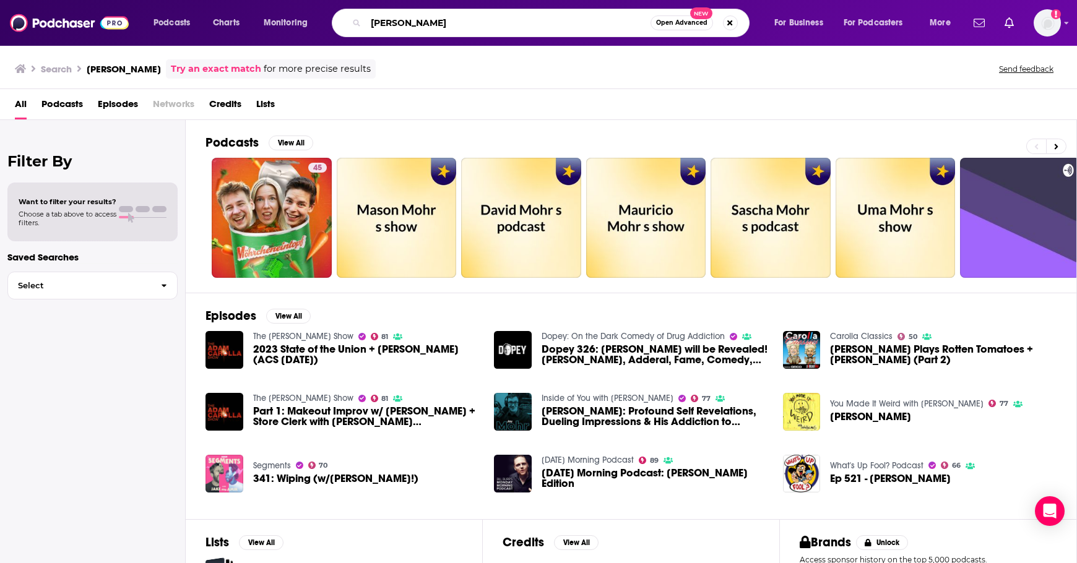
drag, startPoint x: 428, startPoint y: 21, endPoint x: 252, endPoint y: 19, distance: 176.4
click at [252, 19] on div "Podcasts Charts Monitoring Jay Mohr Open Advanced New For Business For Podcaste…" at bounding box center [554, 23] width 818 height 28
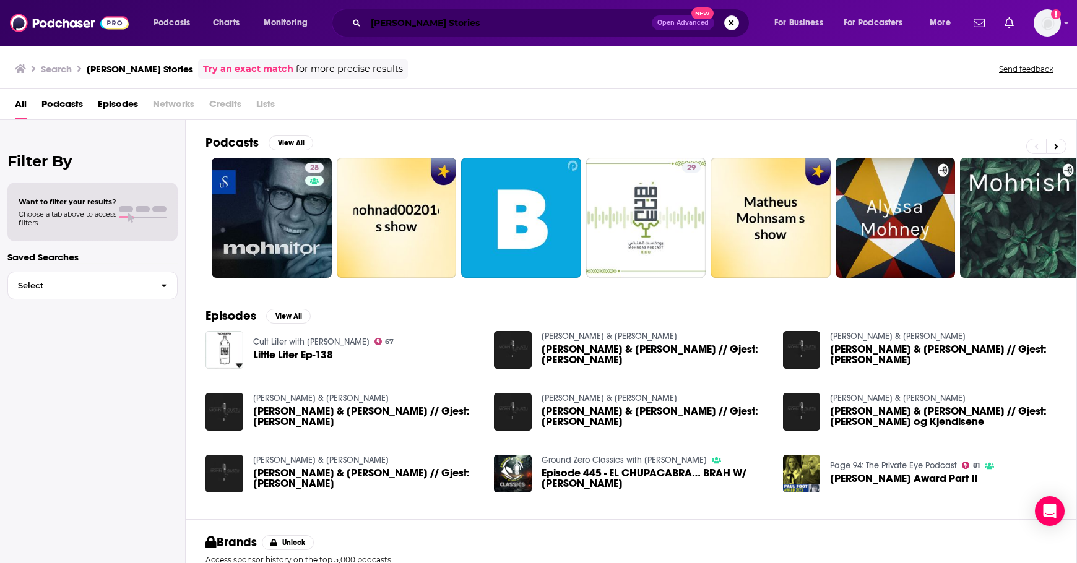
click at [394, 22] on input "Mohn Stories" at bounding box center [509, 23] width 286 height 20
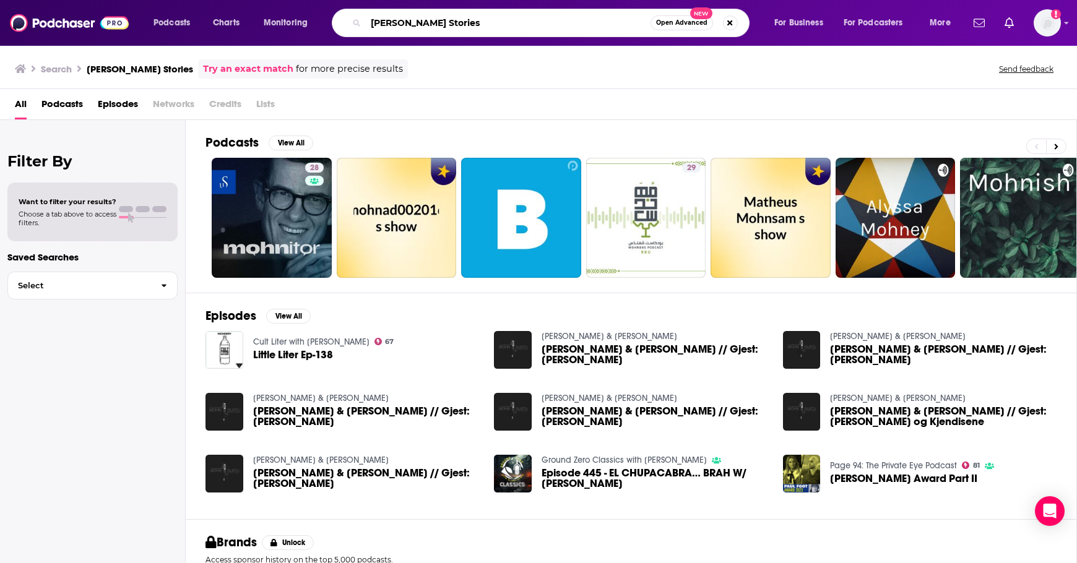
type input "[PERSON_NAME] Stories"
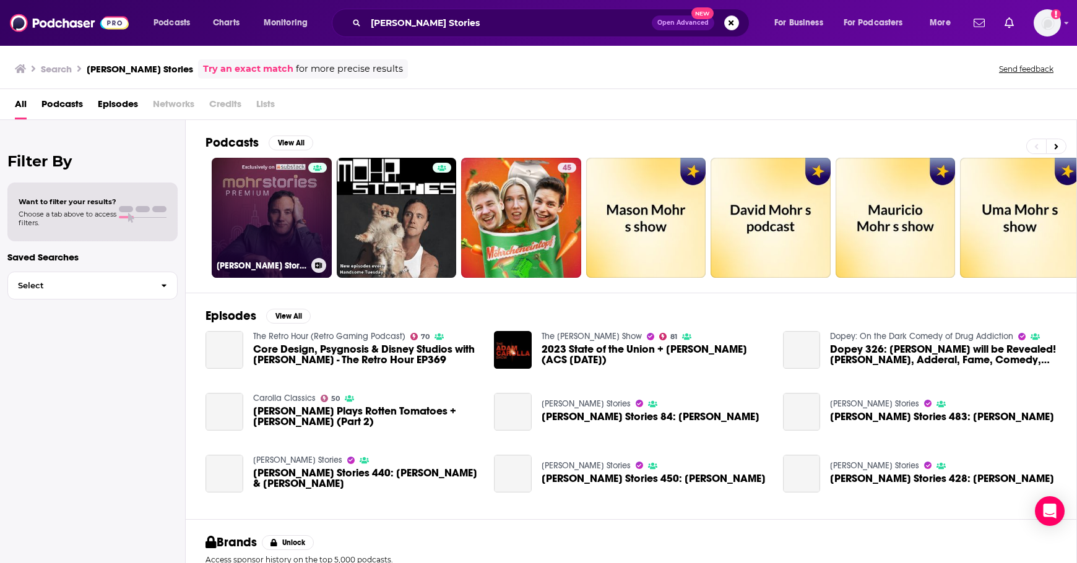
click at [271, 223] on link "Mohr Stories PREMIUM" at bounding box center [272, 218] width 120 height 120
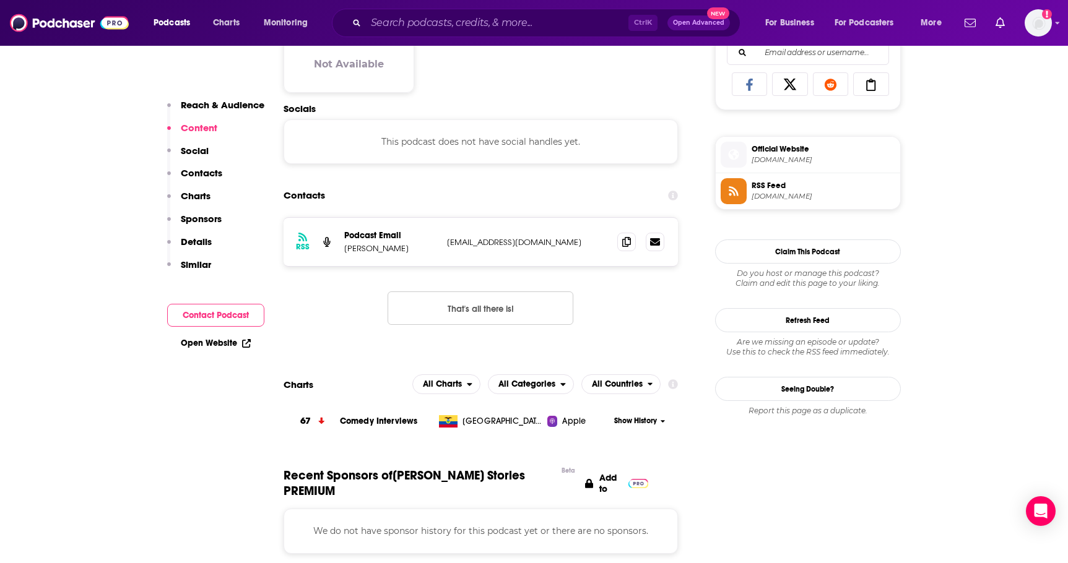
scroll to position [825, 0]
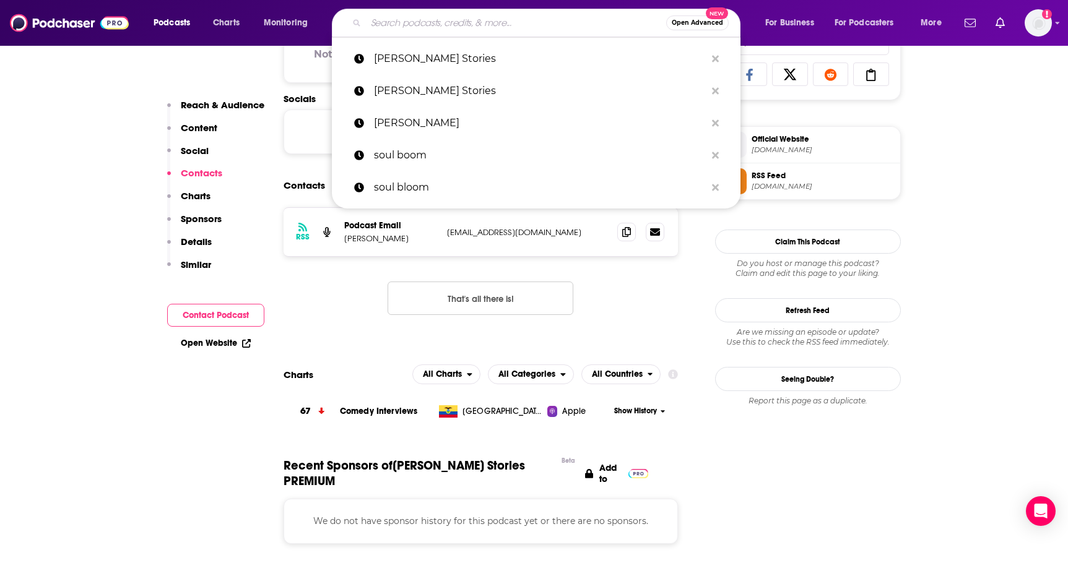
click at [463, 26] on input "Search podcasts, credits, & more..." at bounding box center [516, 23] width 300 height 20
paste input "Clear and Vivid"
type input "Clear and Vivid"
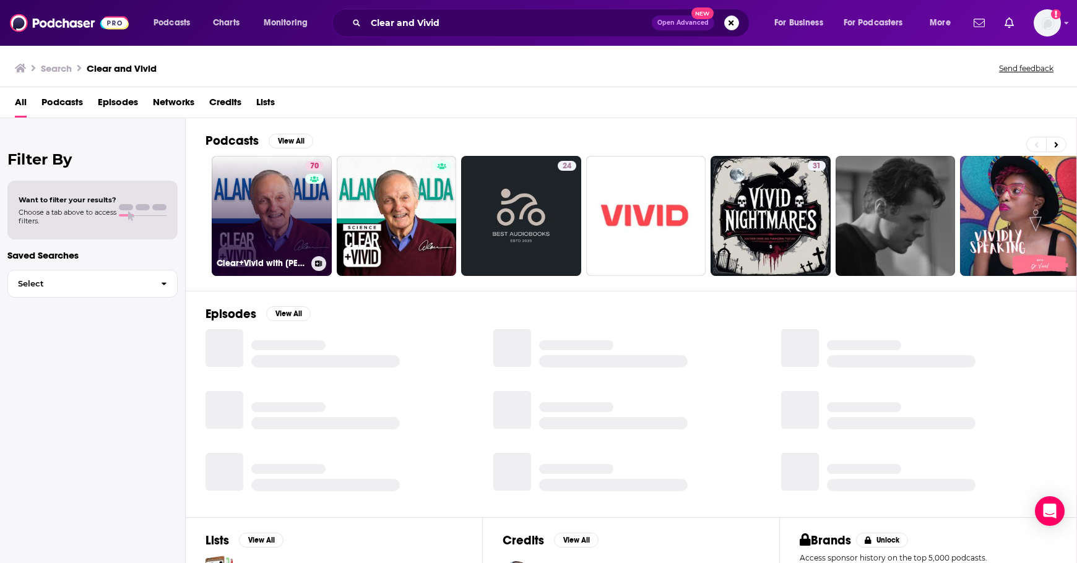
click at [283, 210] on link "70 Clear+Vivid with Alan Alda" at bounding box center [272, 216] width 120 height 120
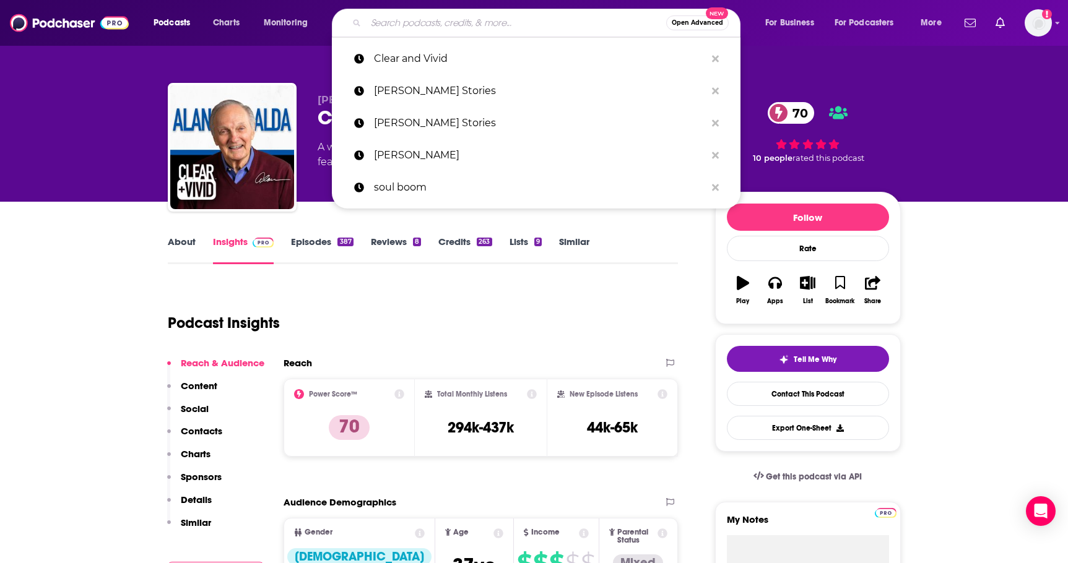
click at [576, 19] on input "Search podcasts, credits, & more..." at bounding box center [516, 23] width 300 height 20
paste input "[PERSON_NAME]"
type input "[PERSON_NAME]"
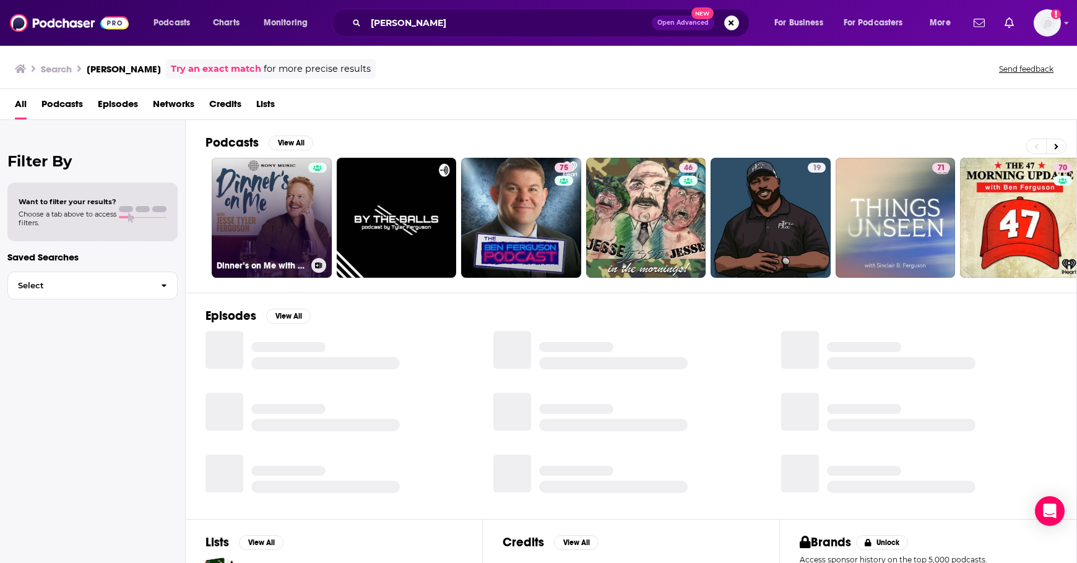
click at [286, 209] on link "Dinner’s on Me with Jesse Tyler Ferguson" at bounding box center [272, 218] width 120 height 120
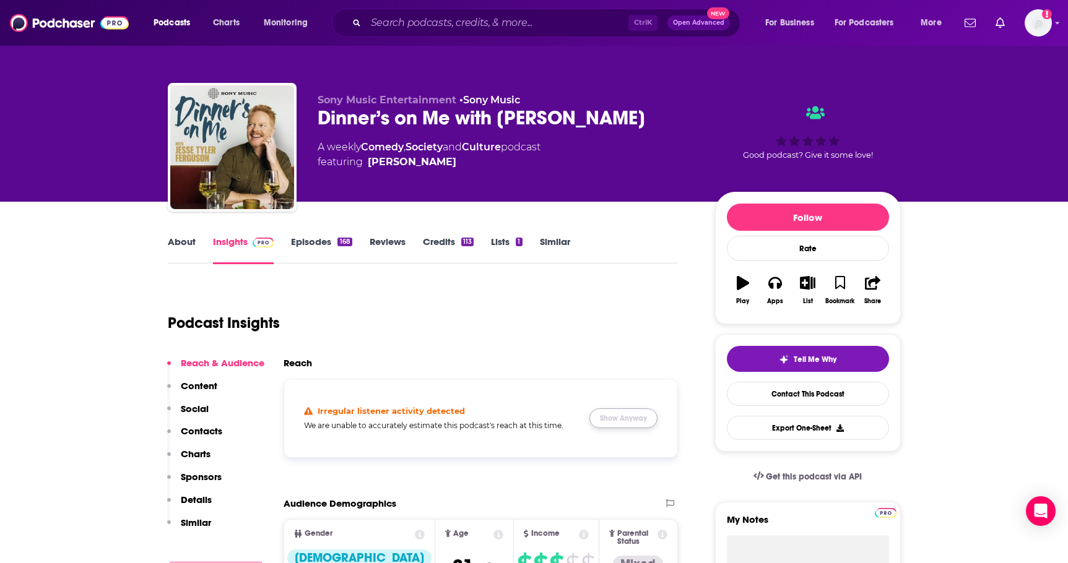
click at [600, 418] on button "Show Anyway" at bounding box center [623, 419] width 68 height 20
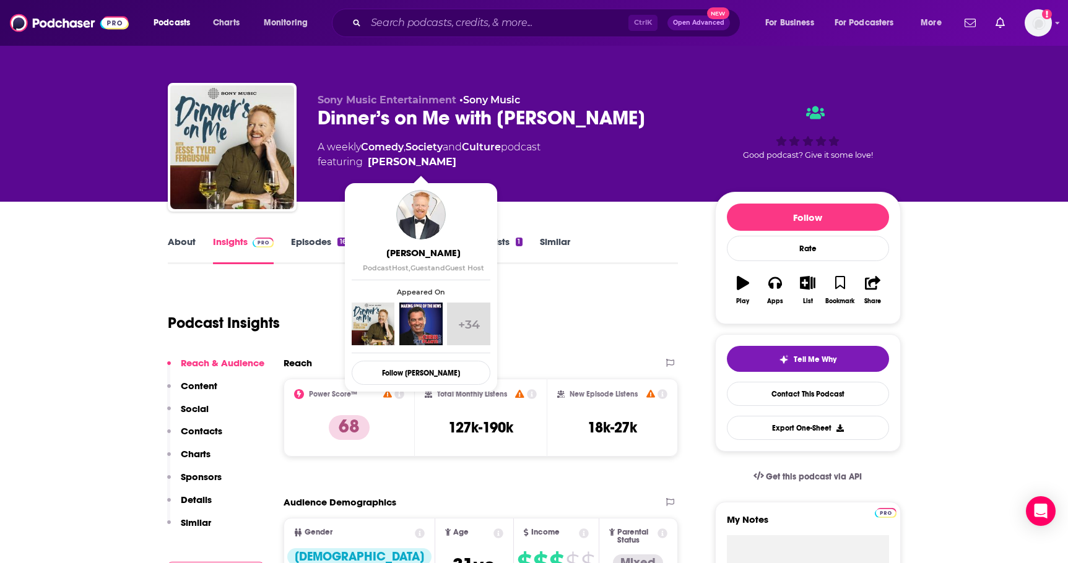
click at [474, 160] on span "featuring Jesse Tyler Ferguson" at bounding box center [429, 162] width 223 height 15
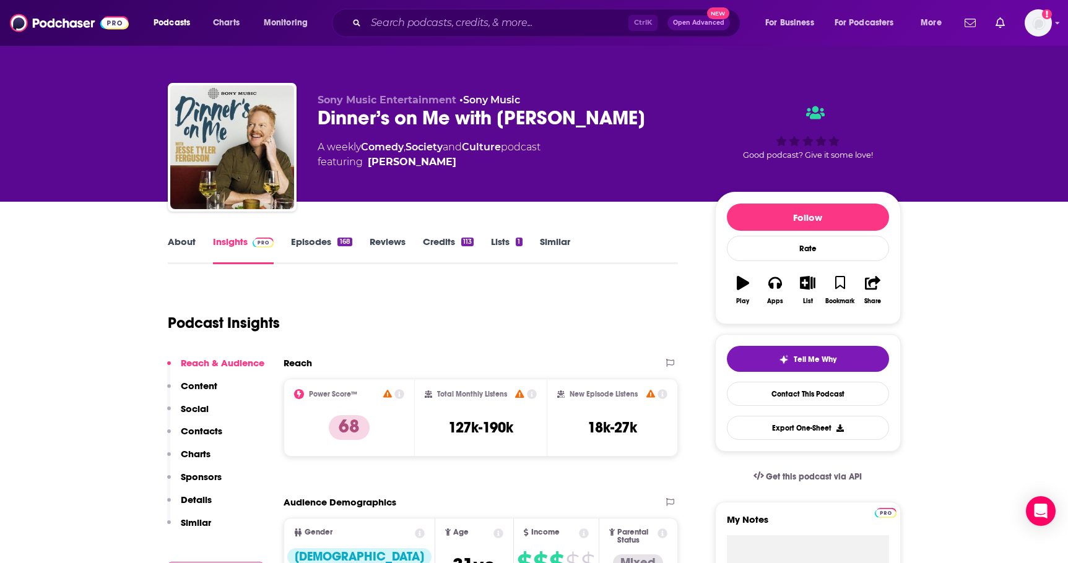
copy span "[PERSON_NAME]"
click at [518, 168] on span "featuring Jesse Tyler Ferguson" at bounding box center [429, 162] width 223 height 15
drag, startPoint x: 511, startPoint y: 143, endPoint x: 367, endPoint y: 145, distance: 143.6
click at [367, 145] on div "A weekly Comedy , Society and Culture podcast featuring Jesse Tyler Ferguson" at bounding box center [429, 155] width 223 height 30
copy div "omedy , Society and Culture"
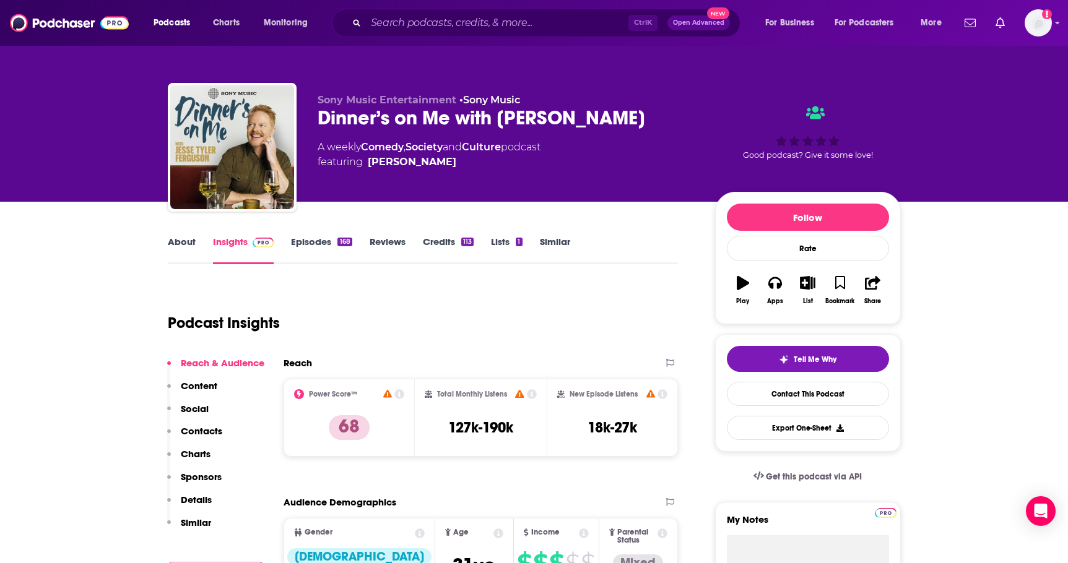
click at [466, 292] on div "Podcast Insights" at bounding box center [418, 315] width 501 height 63
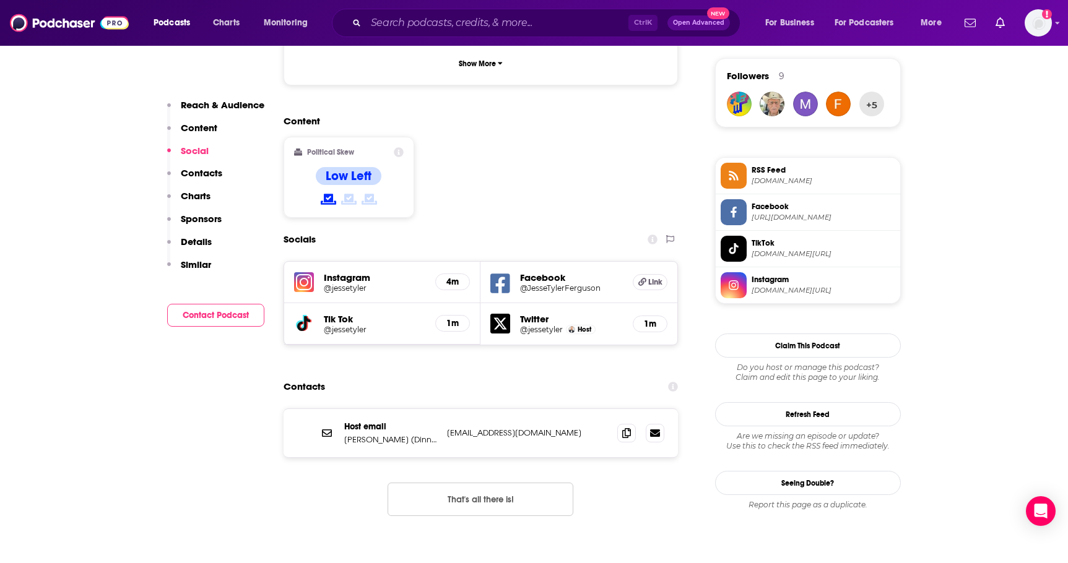
scroll to position [908, 0]
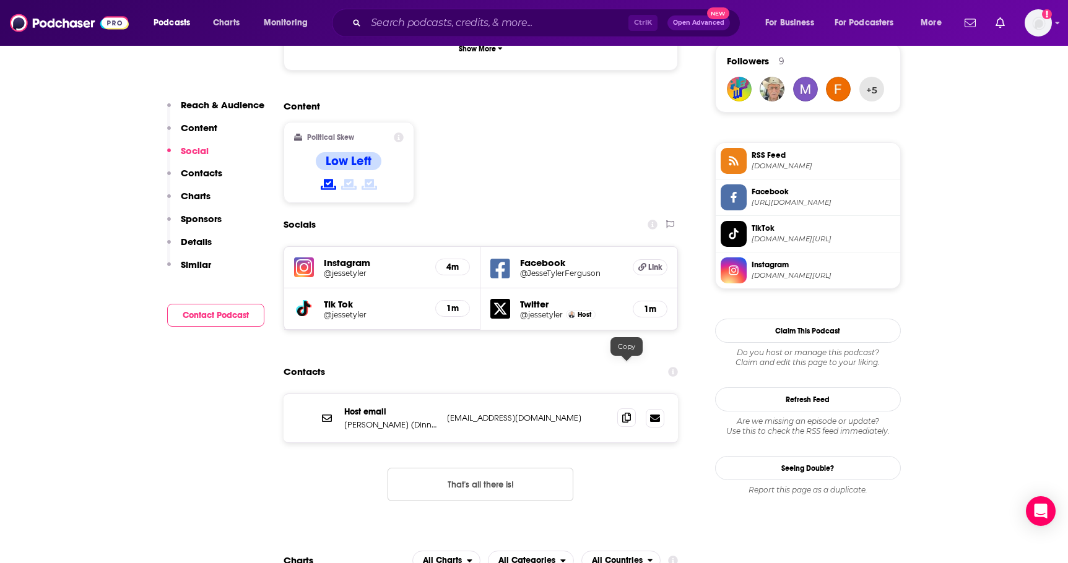
click at [625, 409] on span at bounding box center [626, 418] width 19 height 19
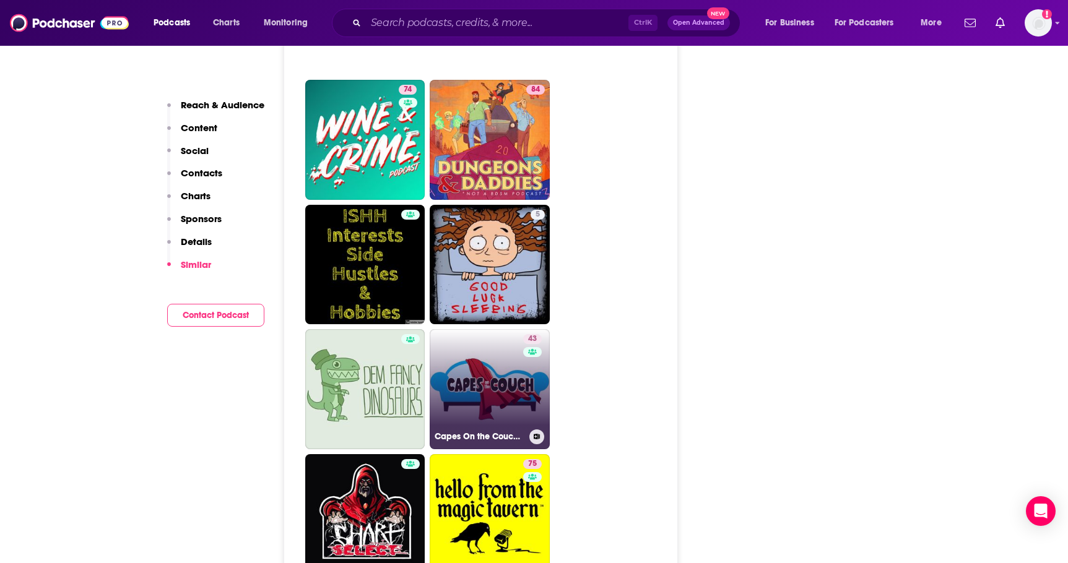
scroll to position [4705, 0]
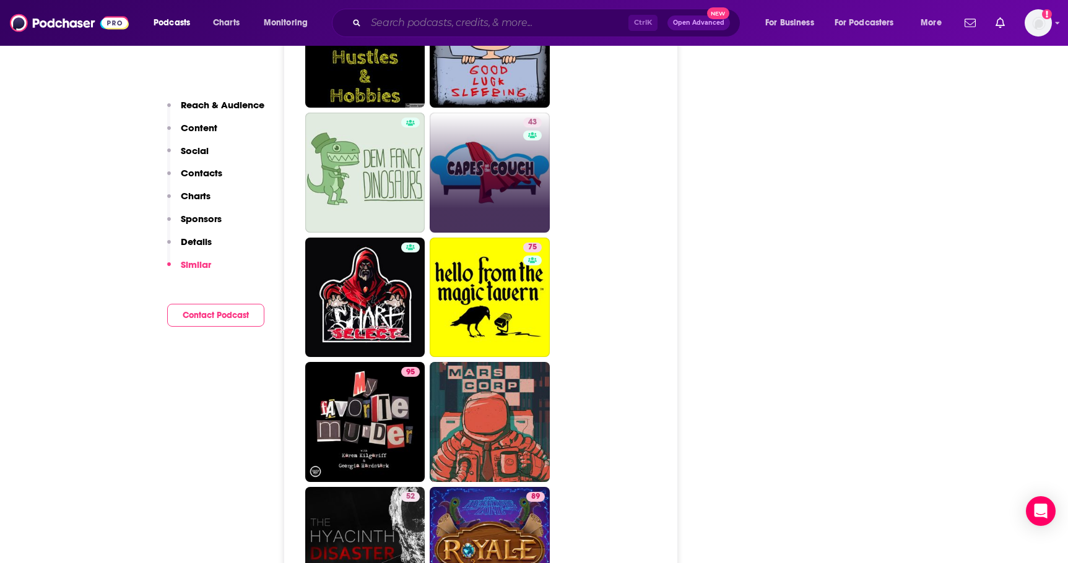
click at [424, 15] on input "Search podcasts, credits, & more..." at bounding box center [497, 23] width 262 height 20
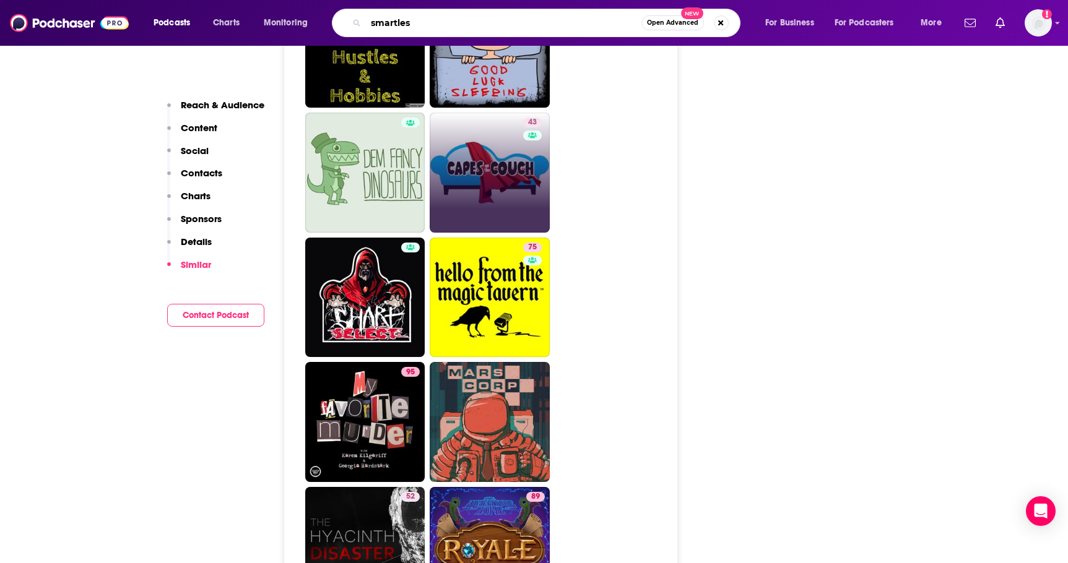
type input "smartless"
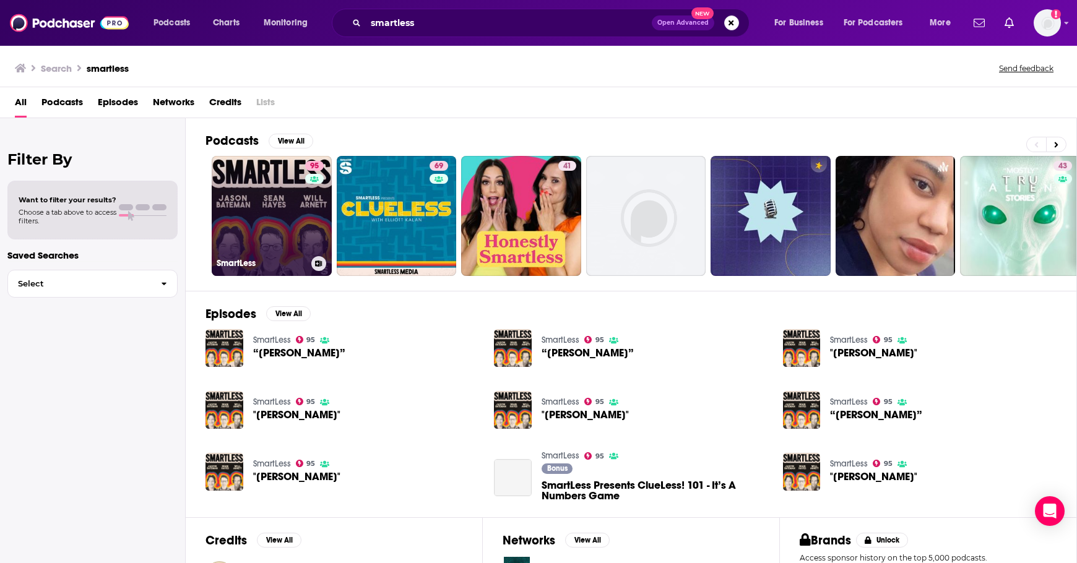
click at [257, 215] on link "95 SmartLess" at bounding box center [272, 216] width 120 height 120
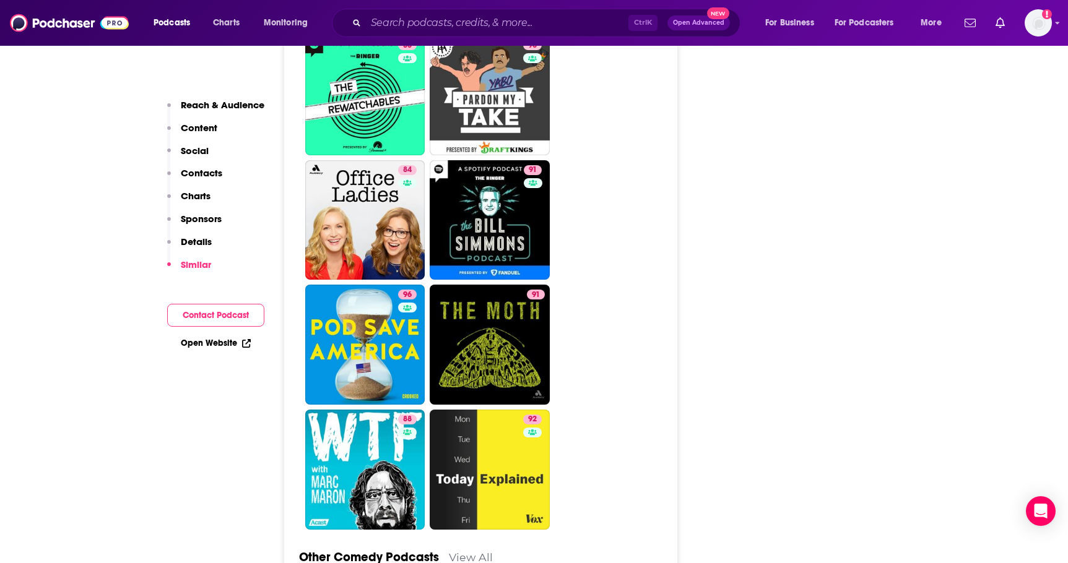
scroll to position [4003, 0]
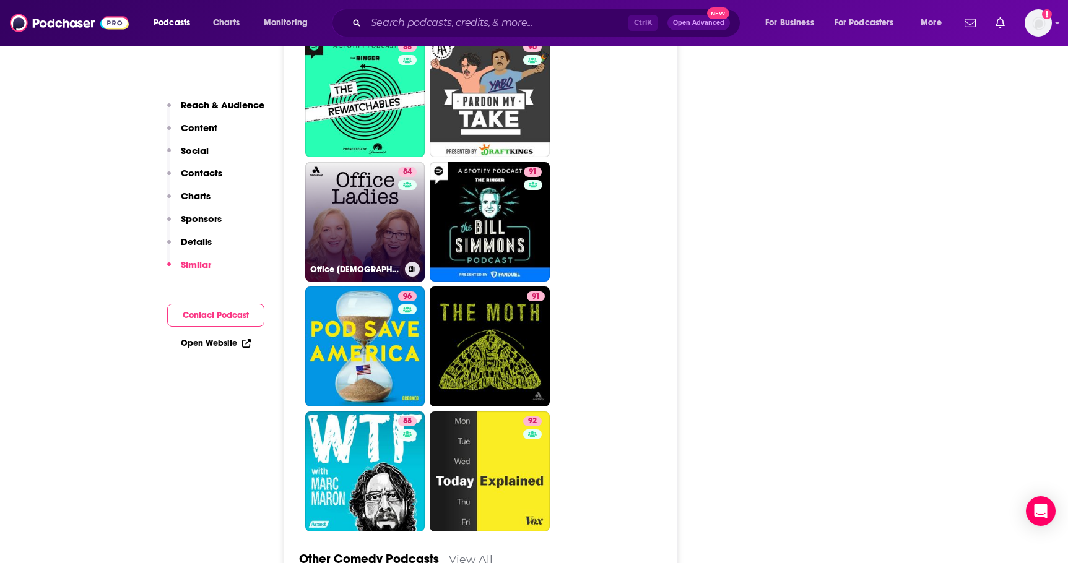
click at [355, 162] on link "84 Office Ladies" at bounding box center [365, 222] width 120 height 120
type input "https://www.podchaser.com/podcasts/office-ladies-914768"
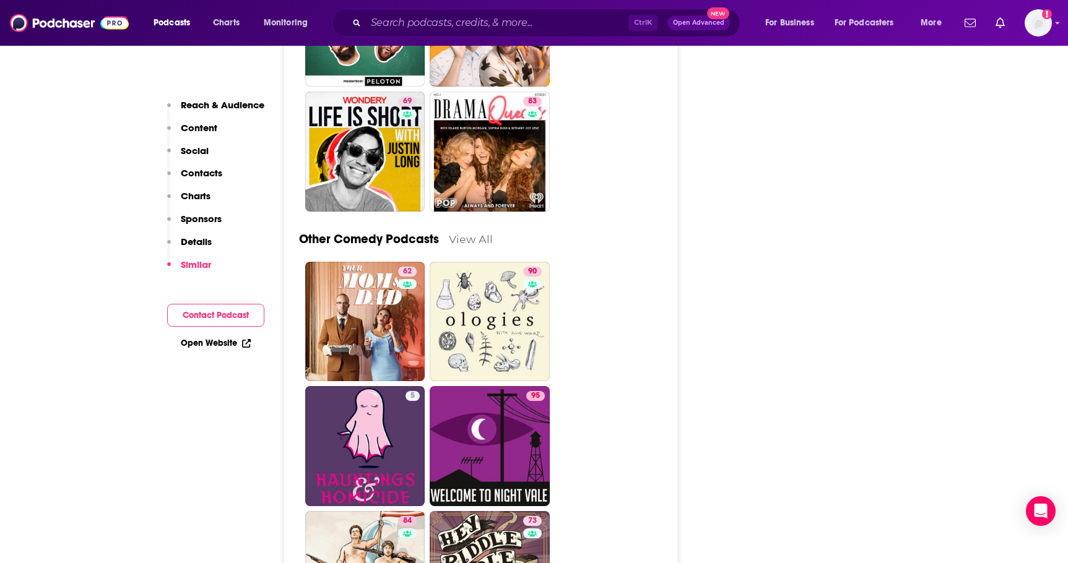
scroll to position [4375, 0]
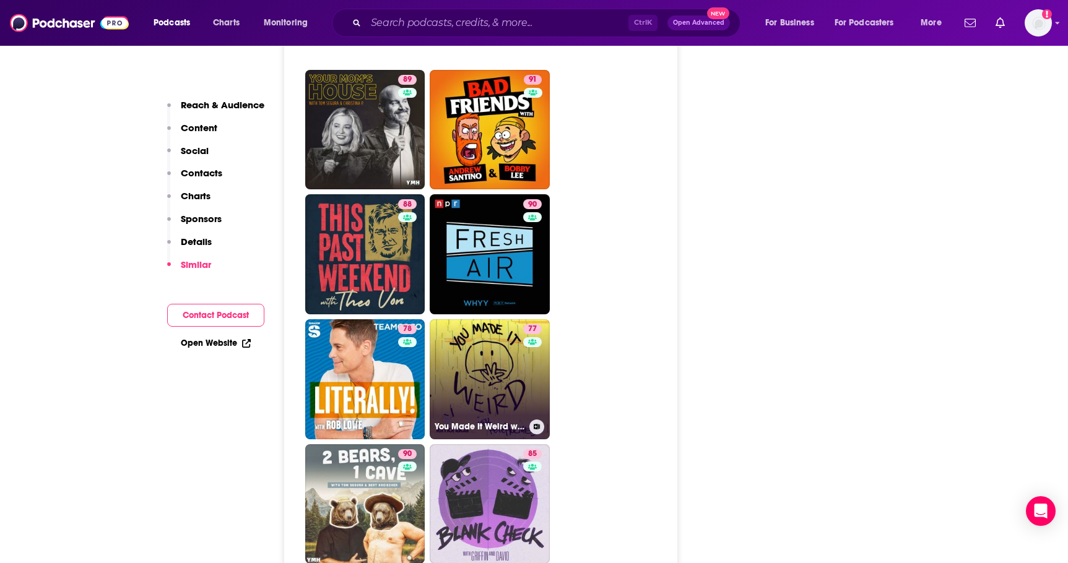
scroll to position [3838, 0]
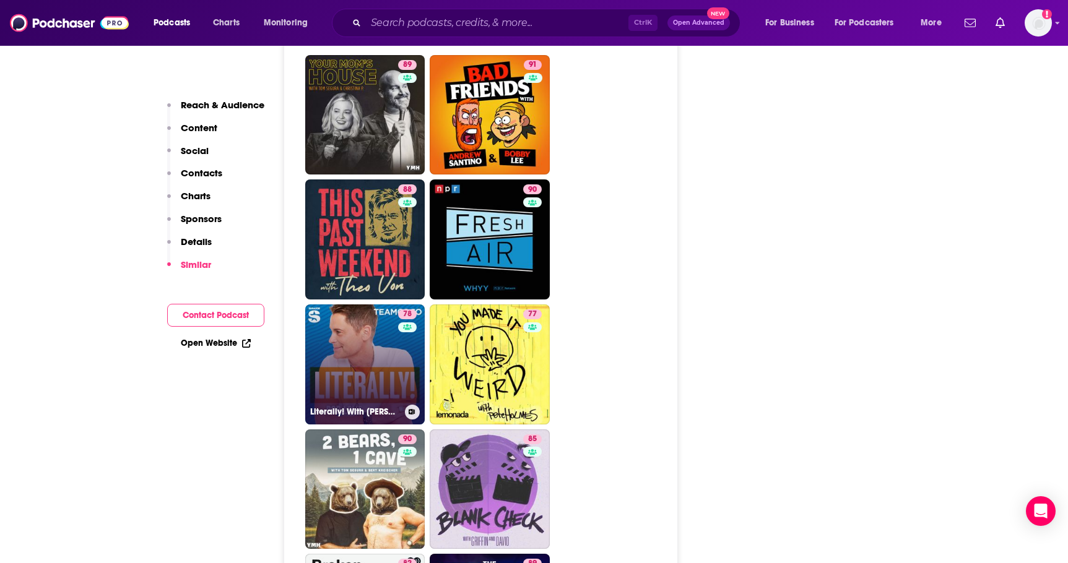
click at [406, 310] on div "78" at bounding box center [409, 357] width 22 height 95
type input "[URL][DOMAIN_NAME][PERSON_NAME]"
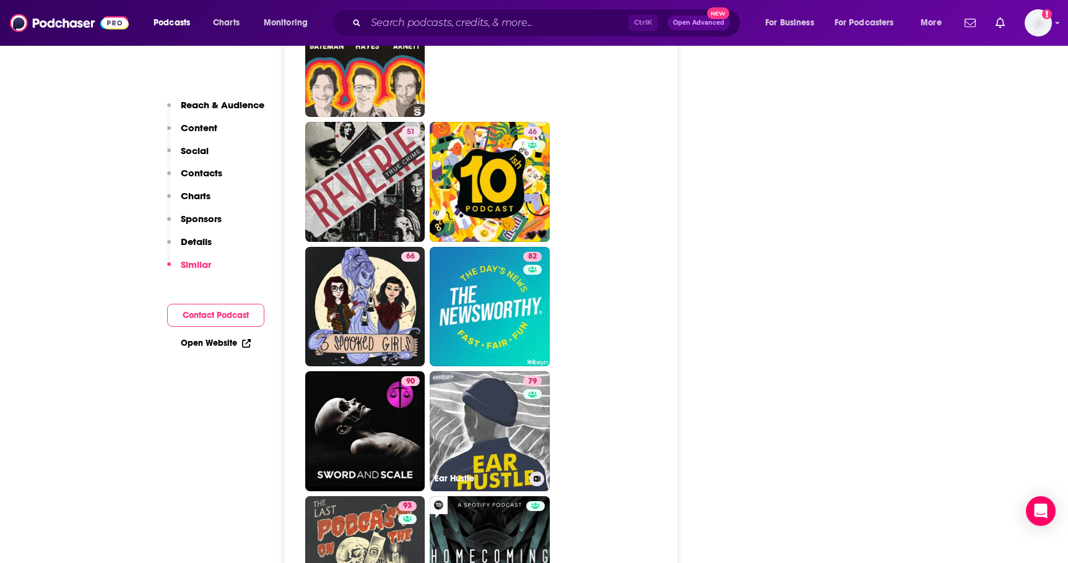
scroll to position [6067, 0]
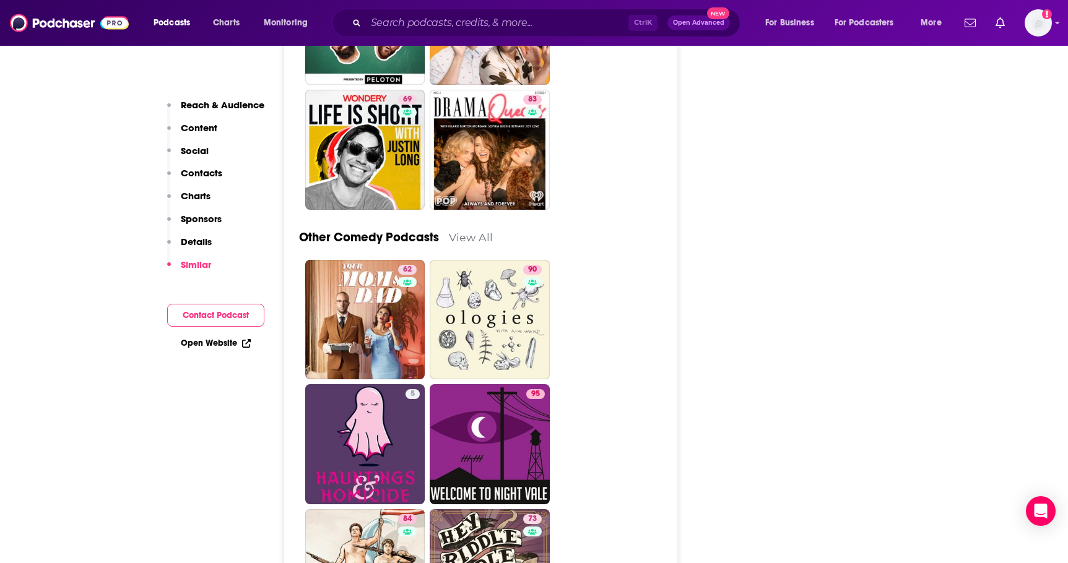
scroll to position [4375, 0]
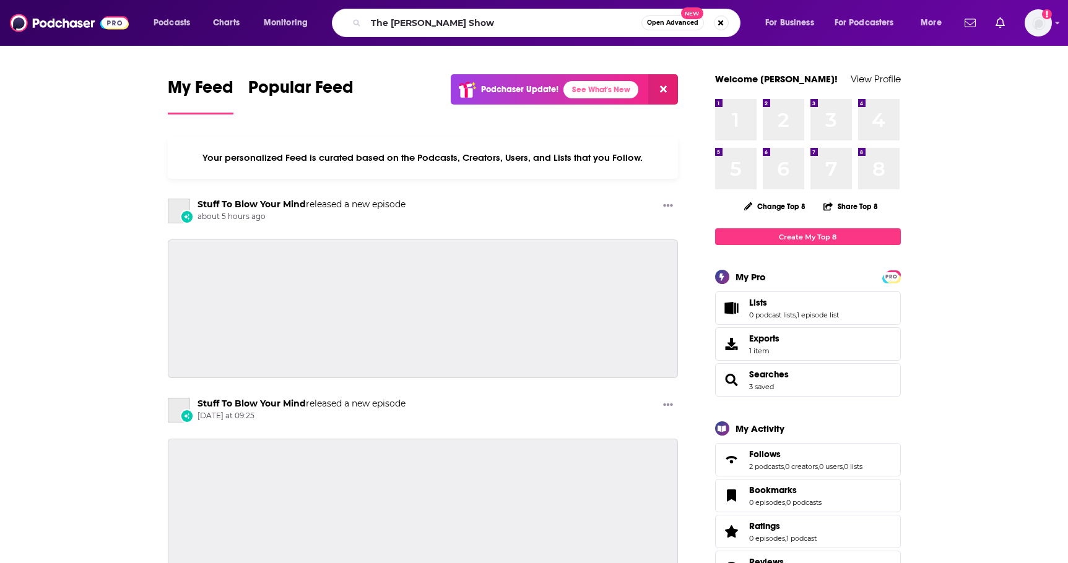
type input "The [PERSON_NAME] Show"
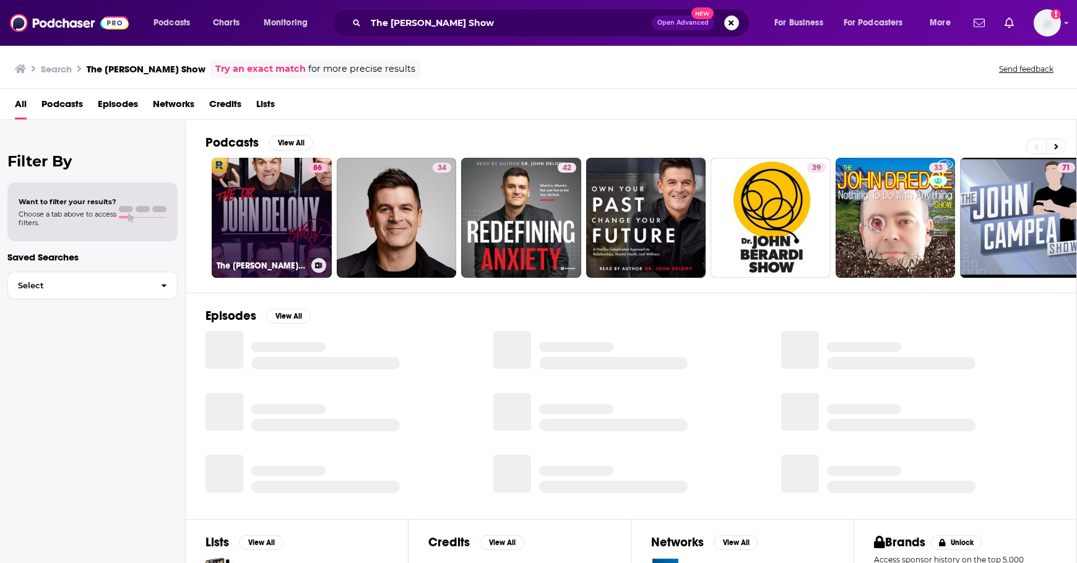
click at [286, 206] on link "86 The [PERSON_NAME] Show" at bounding box center [272, 218] width 120 height 120
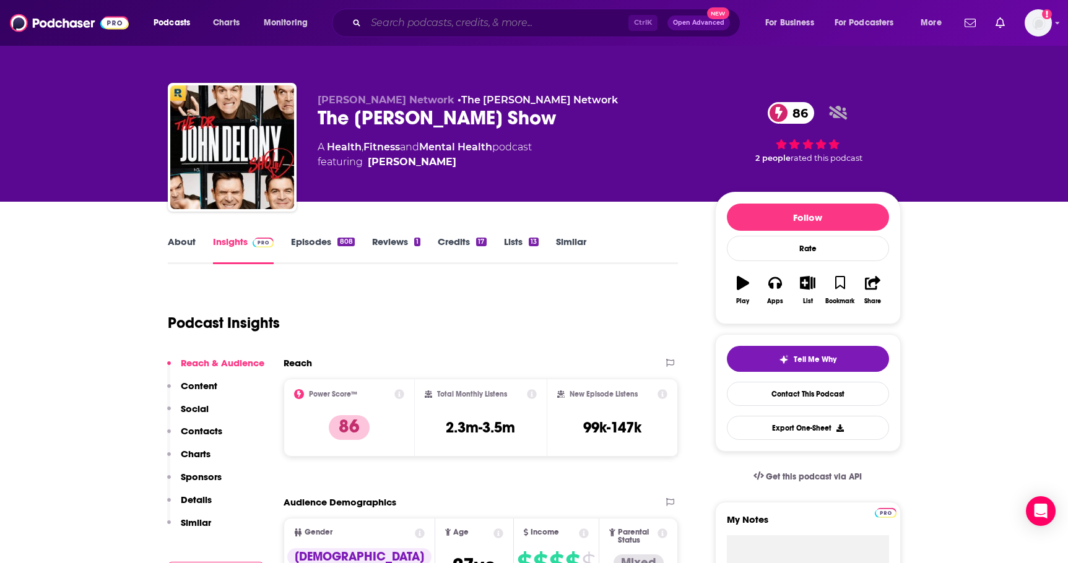
click at [412, 31] on input "Search podcasts, credits, & more..." at bounding box center [497, 23] width 262 height 20
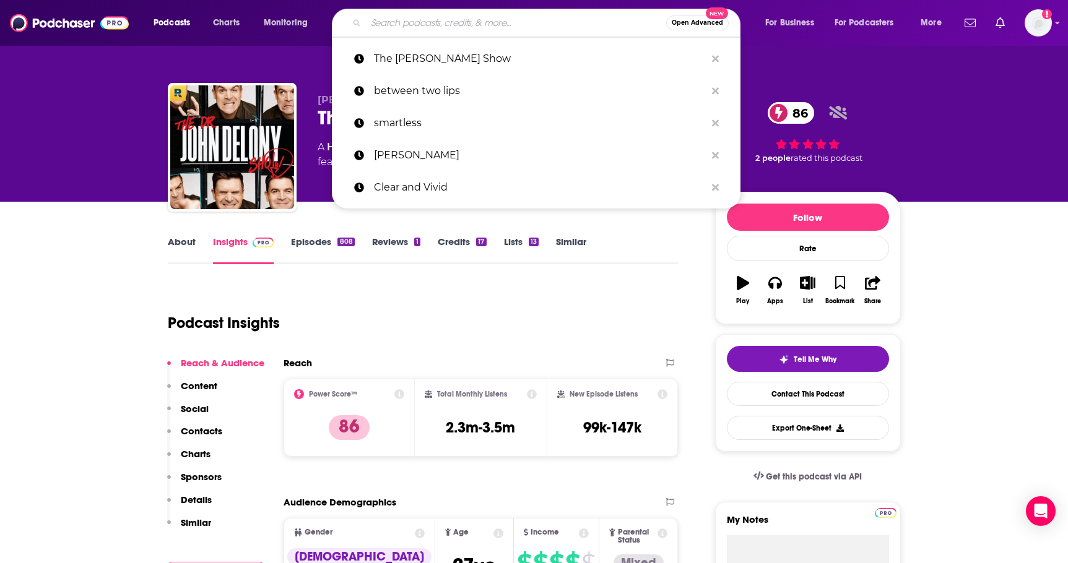
paste input "Impact with [PERSON_NAME]"
type input "Impact with [PERSON_NAME]"
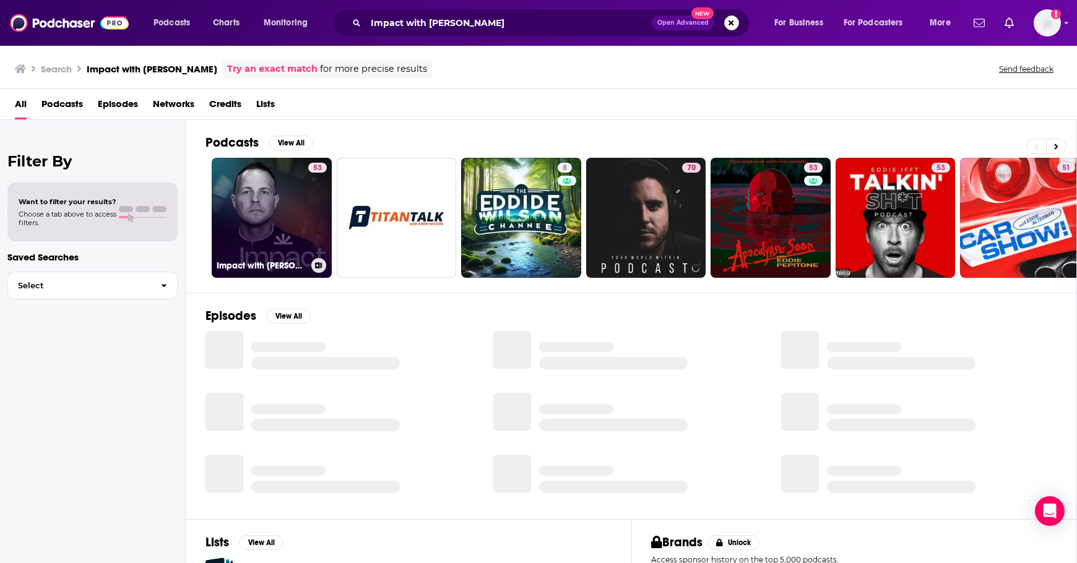
click at [245, 202] on link "53 Impact with [PERSON_NAME]" at bounding box center [272, 218] width 120 height 120
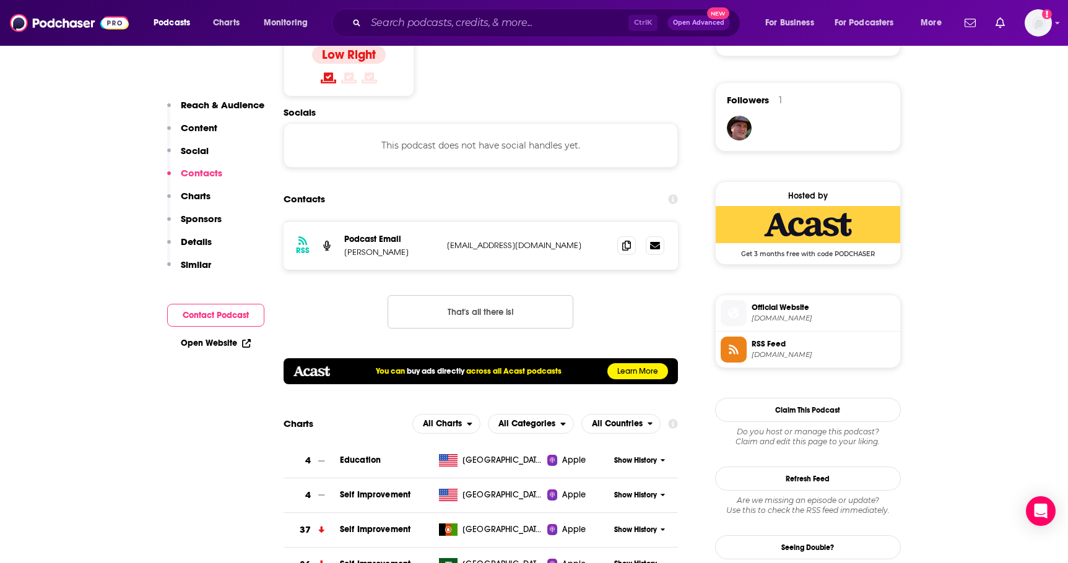
scroll to position [867, 0]
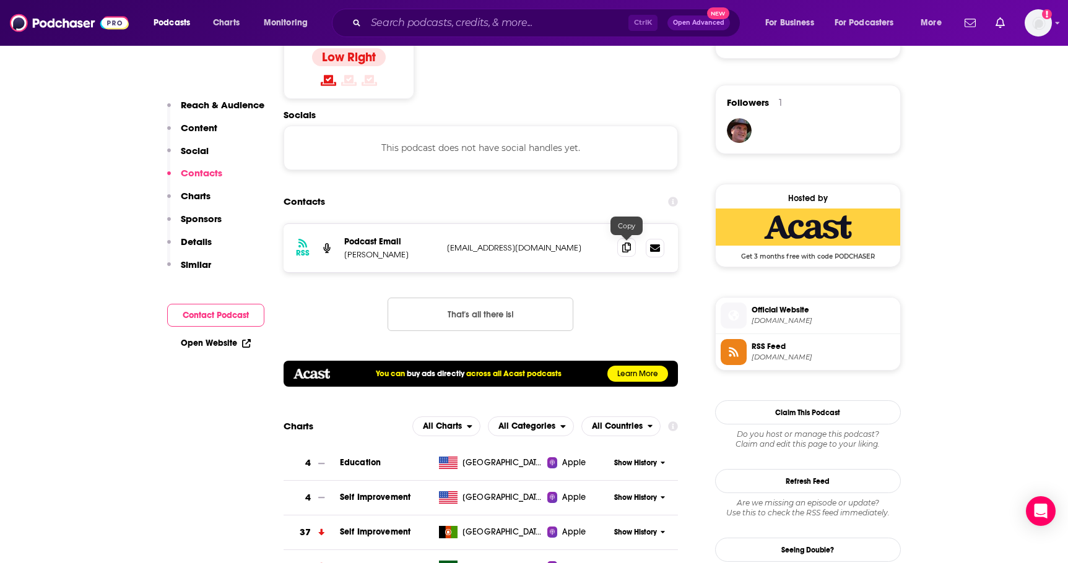
click at [630, 244] on icon at bounding box center [626, 248] width 9 height 10
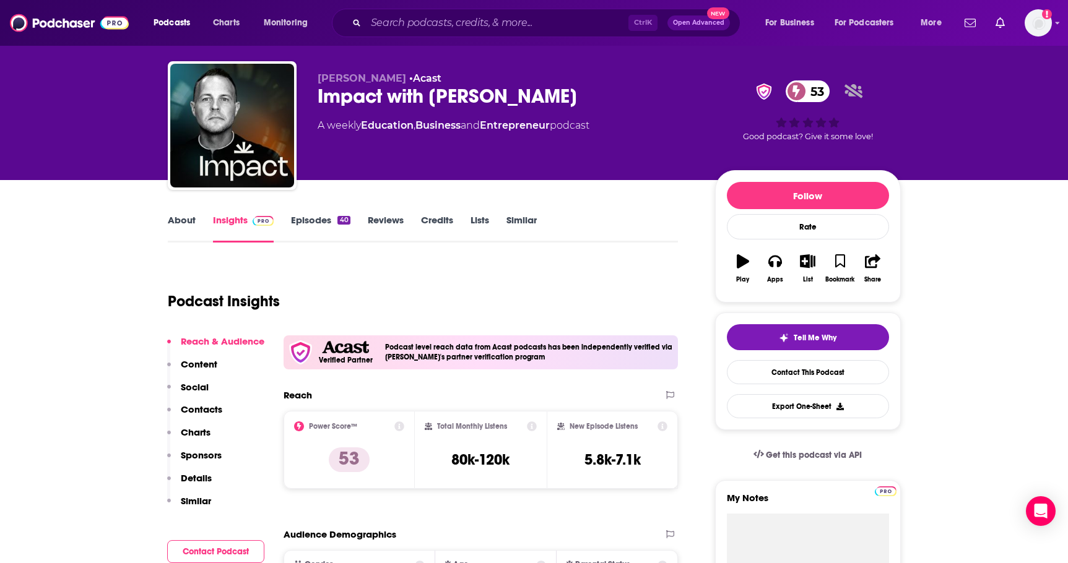
scroll to position [0, 0]
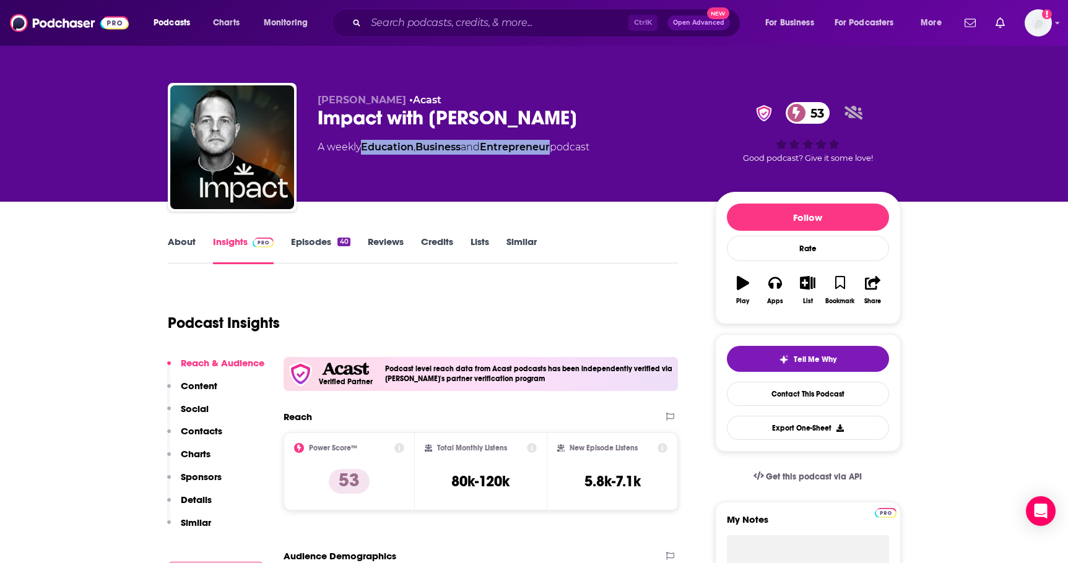
drag, startPoint x: 362, startPoint y: 147, endPoint x: 558, endPoint y: 154, distance: 195.7
click at [558, 154] on div "A weekly Education , Business and Entrepreneur podcast" at bounding box center [454, 147] width 272 height 15
copy div "Education , Business and Entrepreneur"
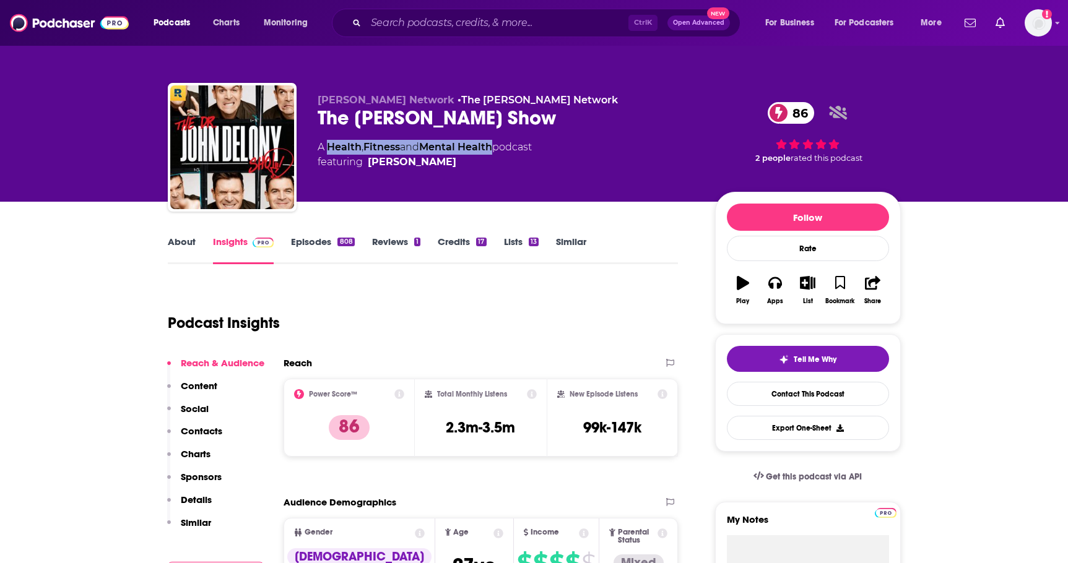
drag, startPoint x: 500, startPoint y: 149, endPoint x: 329, endPoint y: 150, distance: 170.2
click at [329, 150] on div "A Health , Fitness and Mental Health podcast featuring Dr. John Delony" at bounding box center [425, 155] width 214 height 30
copy div "Health , Fitness and Mental Health"
